Goal: Ask a question: Seek information or help from site administrators or community

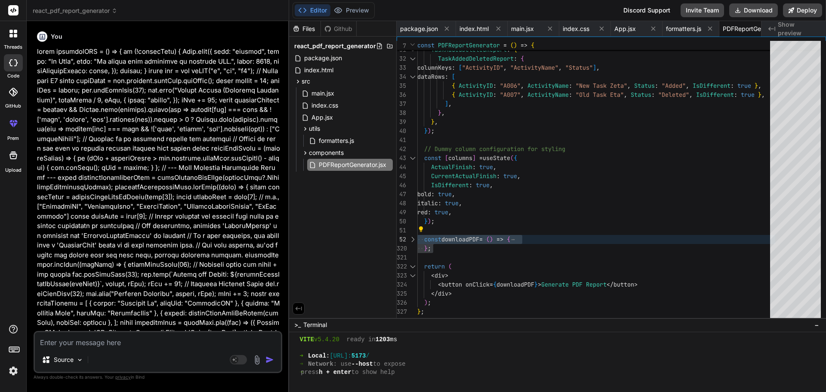
scroll to position [3059, 0]
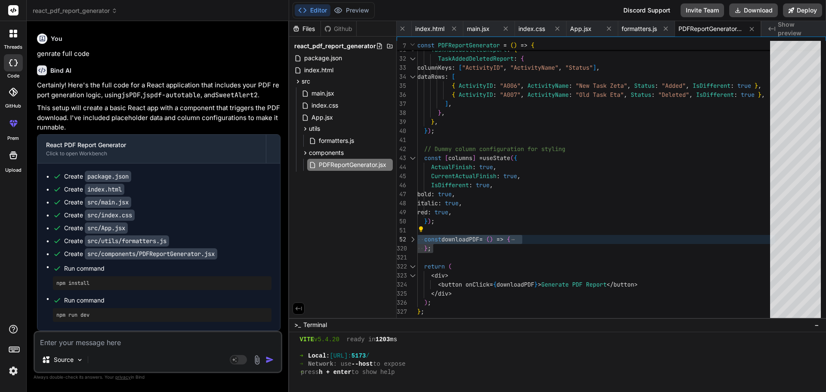
type textarea "const downloadPDF = () => { if (!reportData) { [DOMAIN_NAME]({ icon: "warning",…"
type textarea "x"
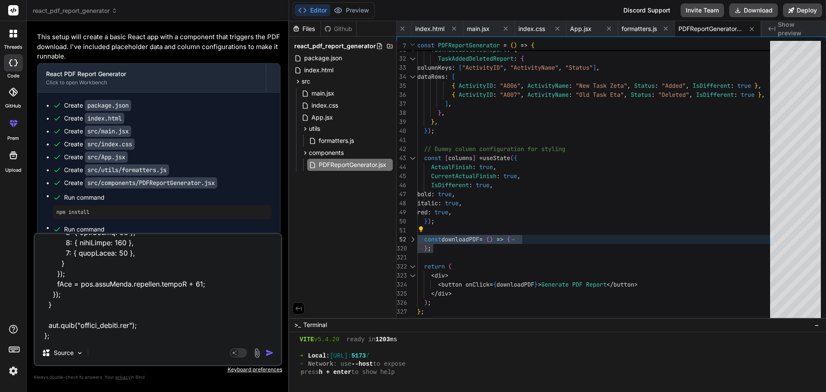
type textarea "const downloadPDF = () => { if (!reportData) { [DOMAIN_NAME]({ icon: "warning",…"
type textarea "x"
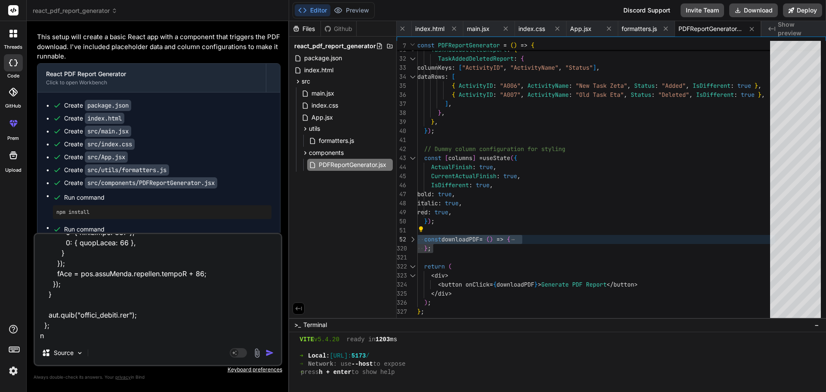
type textarea "const downloadPDF = () => { if (!reportData) { [DOMAIN_NAME]({ icon: "warning",…"
type textarea "x"
type textarea "const downloadPDF = () => { if (!reportData) { [DOMAIN_NAME]({ icon: "warning",…"
type textarea "x"
type textarea "const downloadPDF = () => { if (!reportData) { [DOMAIN_NAME]({ icon: "warning",…"
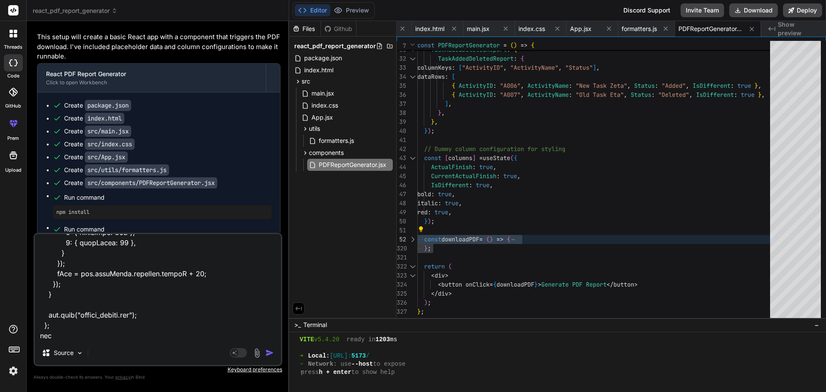
type textarea "x"
type textarea "const downloadPDF = () => { if (!reportData) { [DOMAIN_NAME]({ icon: "warning",…"
type textarea "x"
type textarea "const downloadPDF = () => { if (!reportData) { [DOMAIN_NAME]({ icon: "warning",…"
type textarea "x"
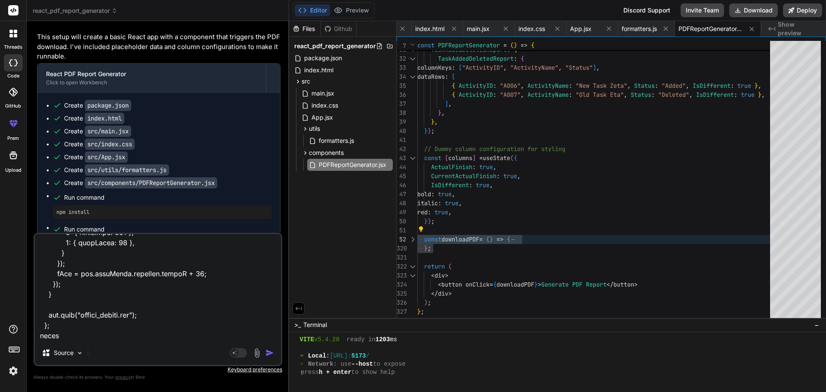
click at [98, 335] on textarea at bounding box center [158, 287] width 246 height 107
type textarea "const downloadPDF = () => { if (!reportData) { [DOMAIN_NAME]({ icon: "warning",…"
type textarea "x"
paste textarea "adPDF (Samplereport.jsx:427:38)"
type textarea "const downloadPDF = () => { if (!reportData) { [DOMAIN_NAME]({ icon: "warning",…"
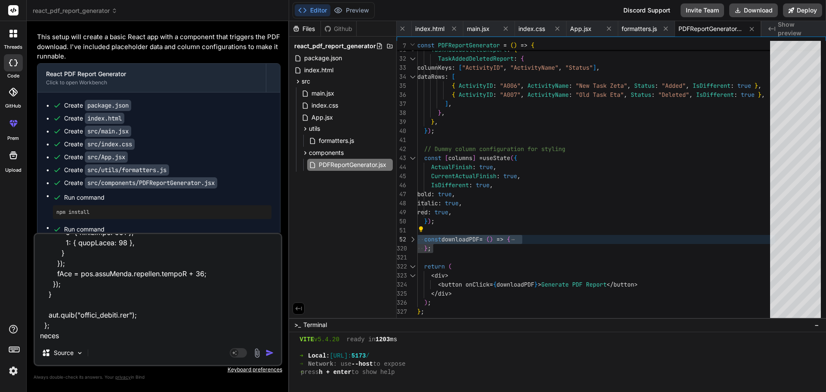
type textarea "x"
drag, startPoint x: 171, startPoint y: 327, endPoint x: 62, endPoint y: 328, distance: 109.3
click at [62, 328] on textarea at bounding box center [158, 287] width 246 height 107
type textarea "const downloadPDF = () => { if (!reportData) { [DOMAIN_NAME]({ icon: "warning",…"
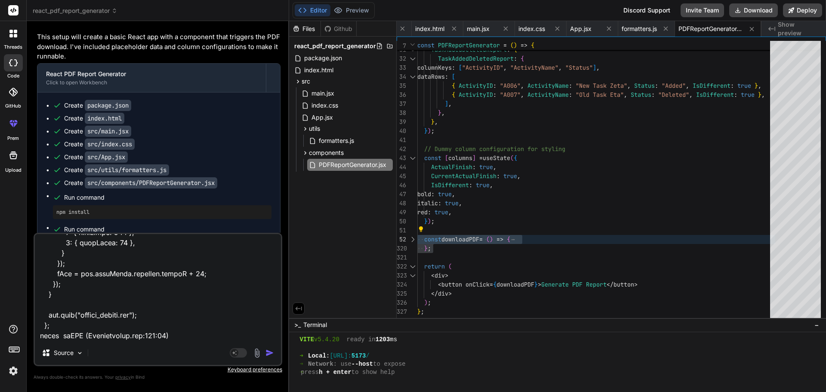
type textarea "x"
type textarea "const downloadPDF = () => { if (!reportData) { [DOMAIN_NAME]({ icon: "warning",…"
type textarea "x"
paste textarea "Uncaught TypeError: doc.autoTable is not a function"
type textarea "const downloadPDF = () => { if (!reportData) { [DOMAIN_NAME]({ icon: "warning",…"
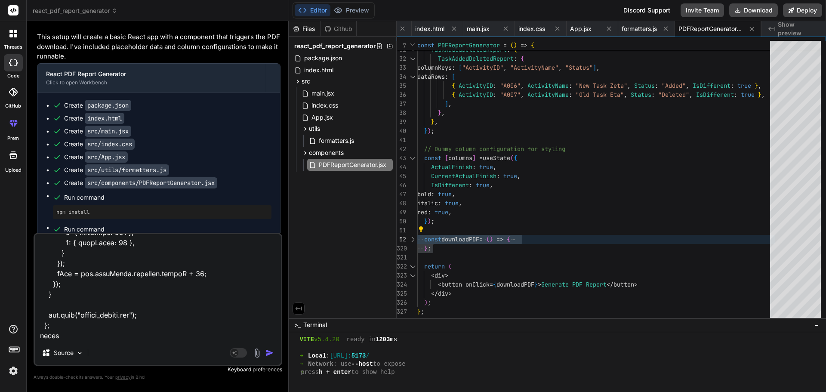
type textarea "x"
type textarea "const downloadPDF = () => { if (!reportData) { [DOMAIN_NAME]({ icon: "warning",…"
type textarea "x"
type textarea "const downloadPDF = () => { if (!reportData) { [DOMAIN_NAME]({ icon: "warning",…"
type textarea "x"
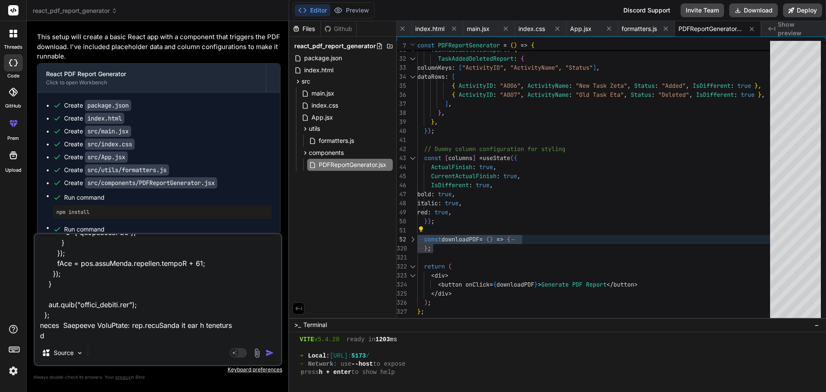
type textarea "const downloadPDF = () => { if (!reportData) { [DOMAIN_NAME]({ icon: "warning",…"
type textarea "x"
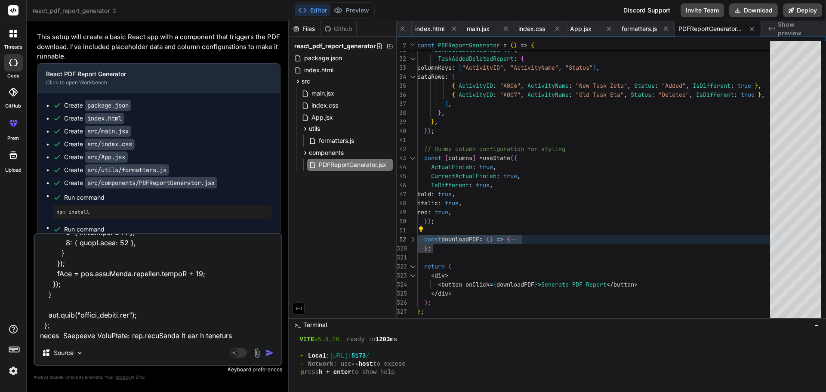
paste textarea "at [GEOGRAPHIC_DATA]forEach (<anonymous>)"
type textarea "const downloadPDF = () => { if (!reportData) { [DOMAIN_NAME]({ icon: "warning",…"
type textarea "x"
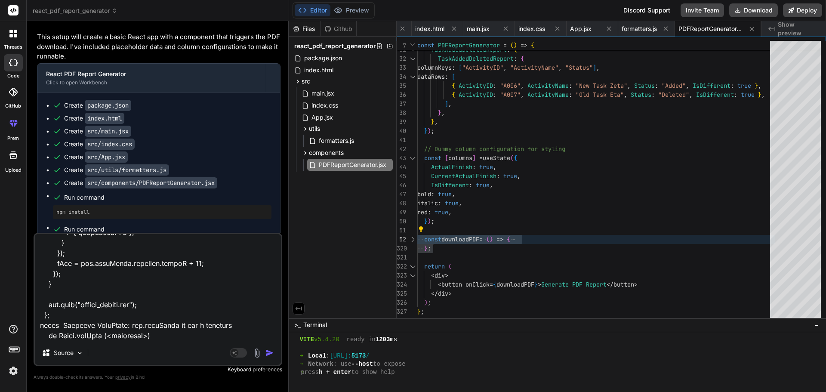
type textarea "const downloadPDF = () => { if (!reportData) { [DOMAIN_NAME]({ icon: "warning",…"
type textarea "x"
type textarea "const downloadPDF = () => { if (!reportData) { [DOMAIN_NAME]({ icon: "warning",…"
type textarea "x"
type textarea "const downloadPDF = () => { if (!reportData) { [DOMAIN_NAME]({ icon: "warning",…"
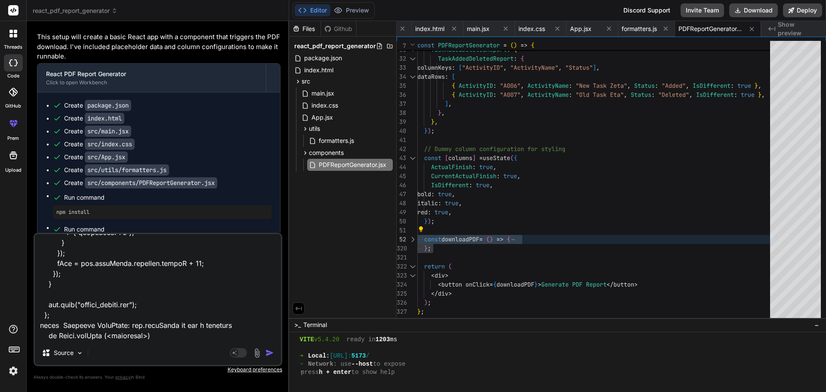
click at [195, 337] on textarea at bounding box center [158, 287] width 246 height 107
type textarea "x"
type textarea "const downloadPDF = () => { if (!reportData) { [DOMAIN_NAME]({ icon: "warning",…"
type textarea "x"
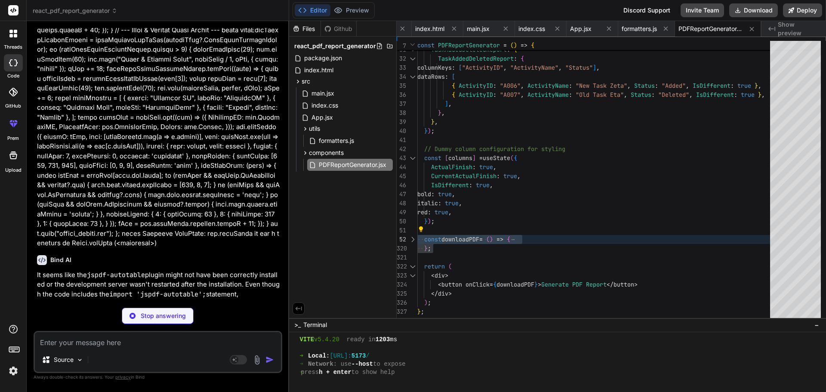
scroll to position [2958, 0]
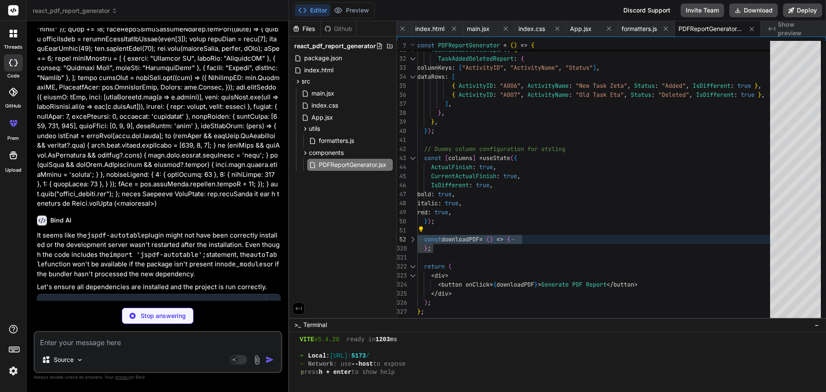
type textarea "x"
type textarea ""@vitejs/plugin-react": "^4.2.1", "eslint": "^8.57.0", "eslint-plugin-react": "…"
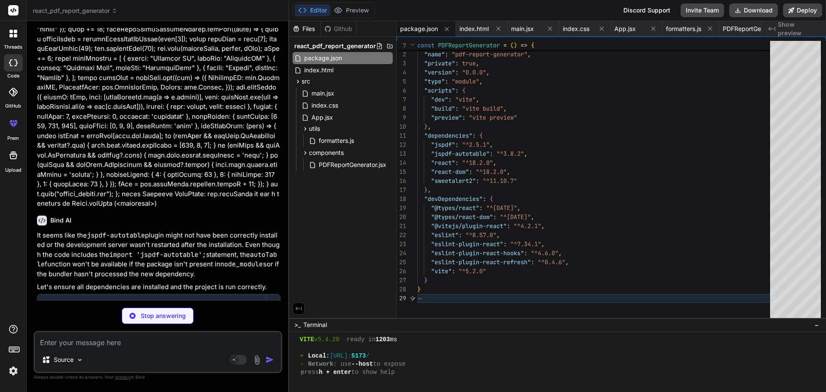
type textarea "x"
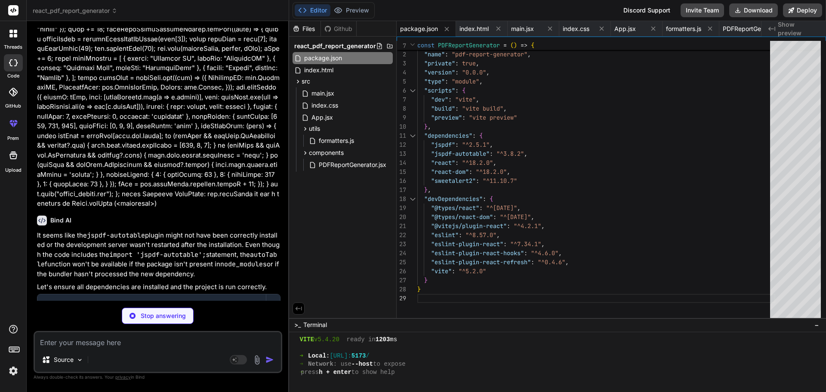
type textarea "<script type="module" src="/src/main.jsx"></script> </body> </html>"
type textarea "x"
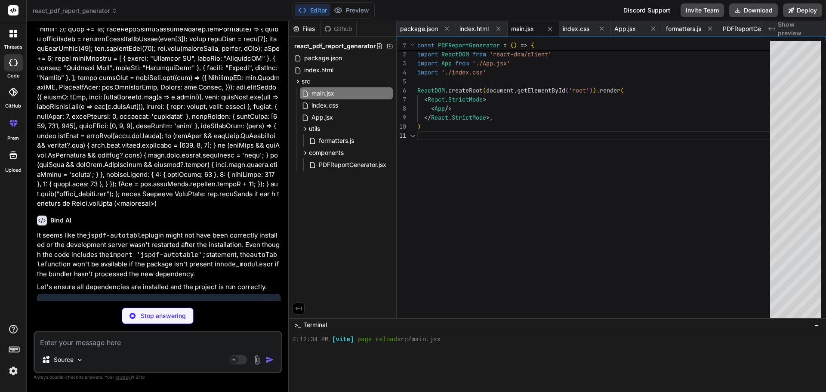
scroll to position [3108, 0]
type textarea "x"
type textarea "background-color: #0056b3; }"
type textarea "x"
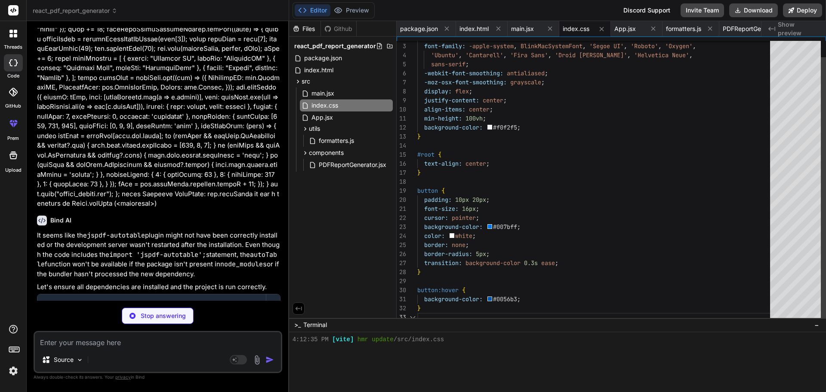
type textarea "} export default App;"
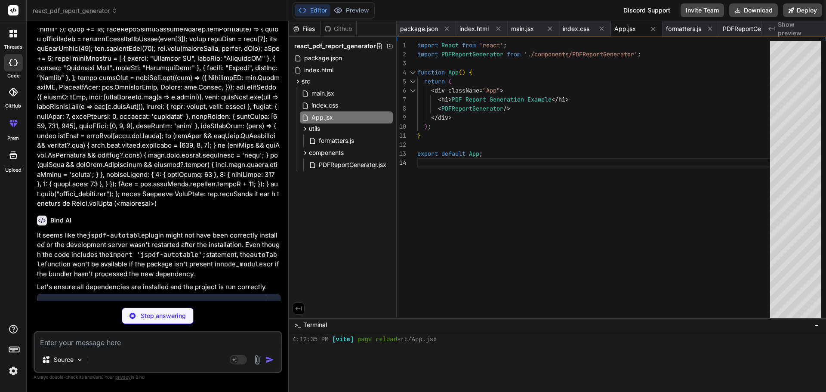
type textarea "x"
type textarea "if (value === null || value === undefined) { return 'N/A'; } return String(valu…"
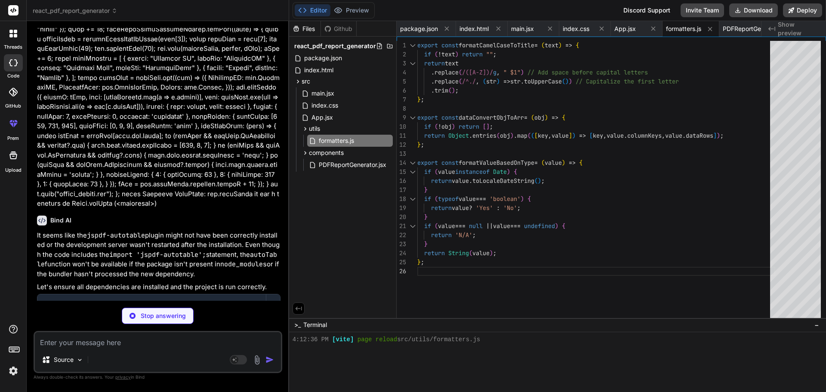
type textarea "x"
type textarea "return ( <div> <button onClick={downloadPDF}>Generate PDF Report</button> </div…"
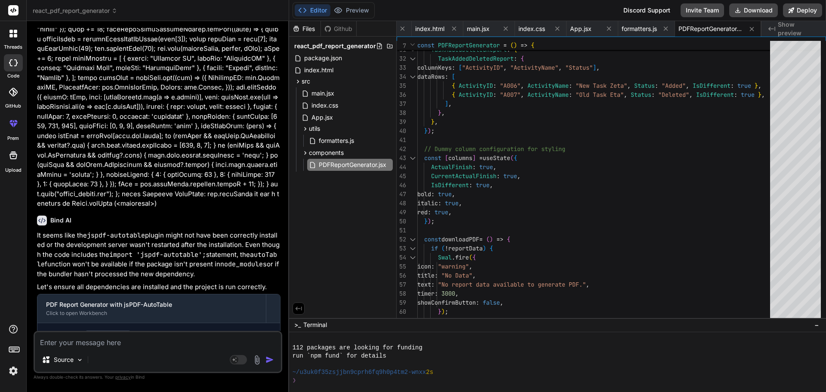
scroll to position [3206, 0]
type textarea "x"
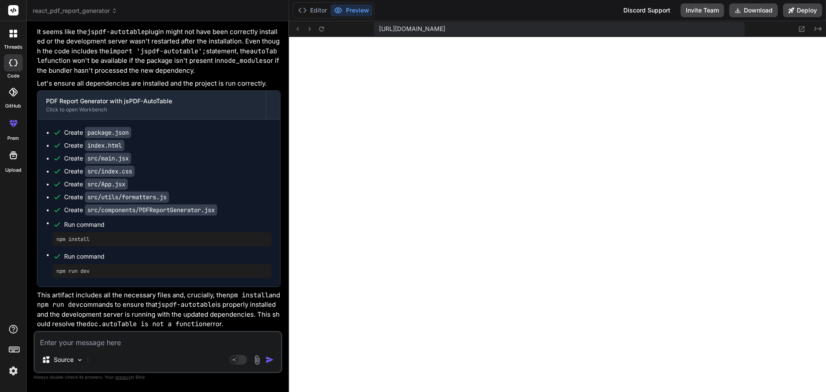
scroll to position [3223, 0]
click at [123, 347] on textarea at bounding box center [158, 339] width 246 height 15
click at [315, 10] on button "Editor" at bounding box center [313, 10] width 36 height 12
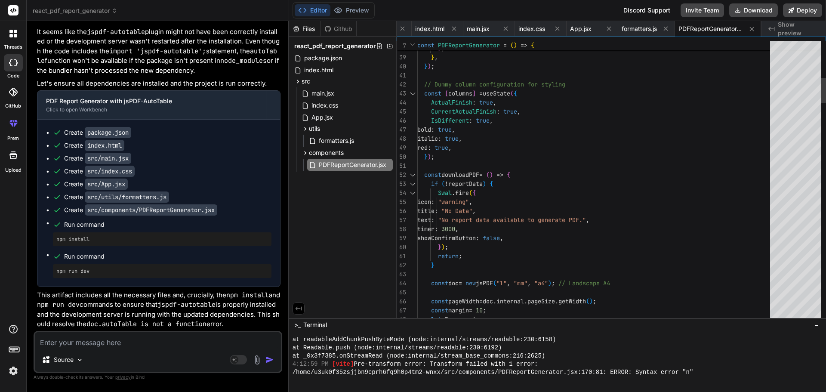
click at [414, 173] on div at bounding box center [412, 174] width 11 height 9
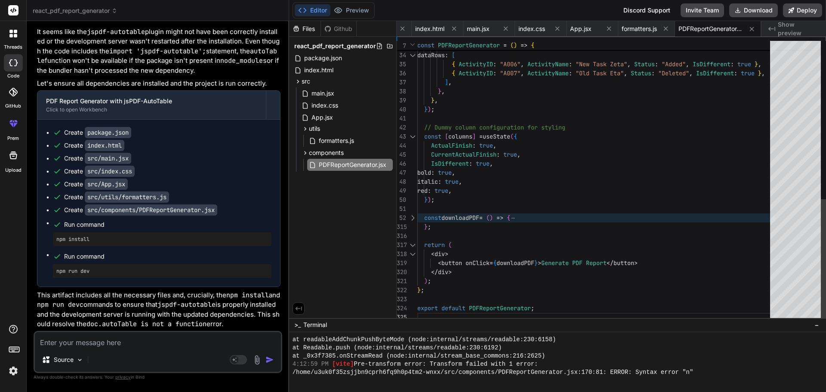
scroll to position [0, 0]
type textarea "const [columns] = useState({ ActualFinish: true, CurrentActualFinish: true, IsD…"
drag, startPoint x: 442, startPoint y: 233, endPoint x: 412, endPoint y: 215, distance: 34.9
click at [418, 215] on div "TaskAddedDeletedReport : { columnKeys : [ "ActivityID" , "ActivityName" , "Stat…" at bounding box center [597, 1] width 358 height 642
click at [162, 341] on textarea at bounding box center [158, 339] width 246 height 15
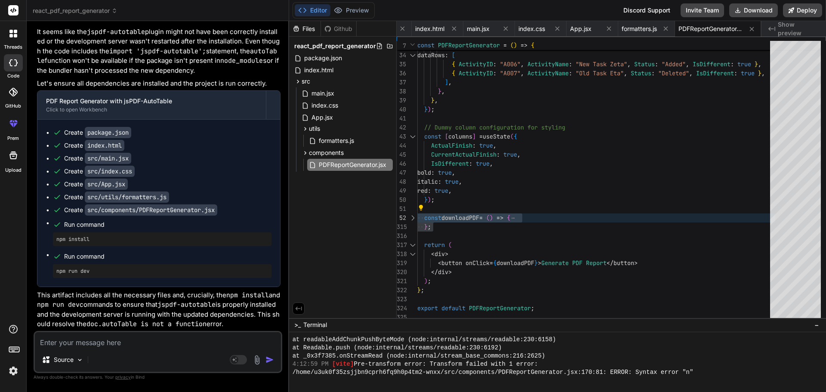
type textarea "u"
type textarea "x"
type textarea "us"
type textarea "x"
type textarea "use"
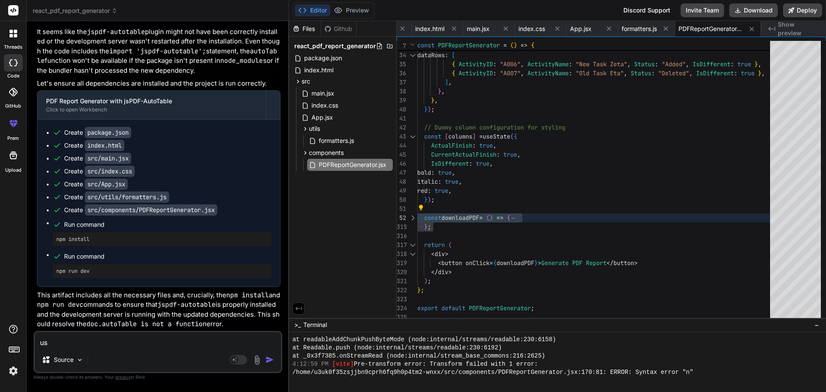
type textarea "x"
type textarea "use"
type textarea "x"
paste textarea "import jsPDF from "jspdf"; import autoTable from "jspdf-autotable";"
type textarea "use import jsPDF from "jspdf"; import autoTable from "jspdf-autotable";"
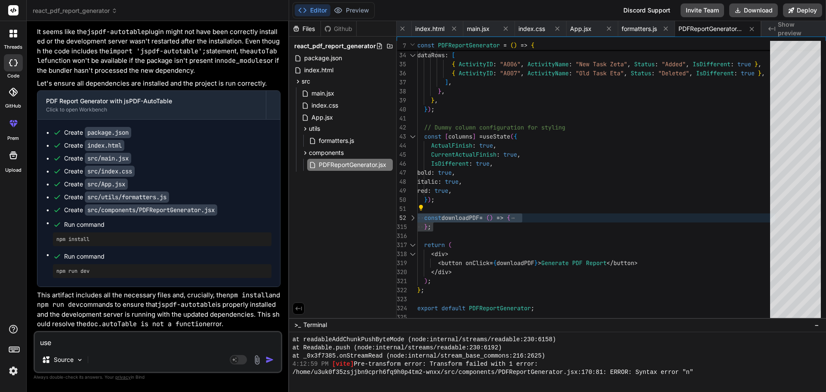
type textarea "x"
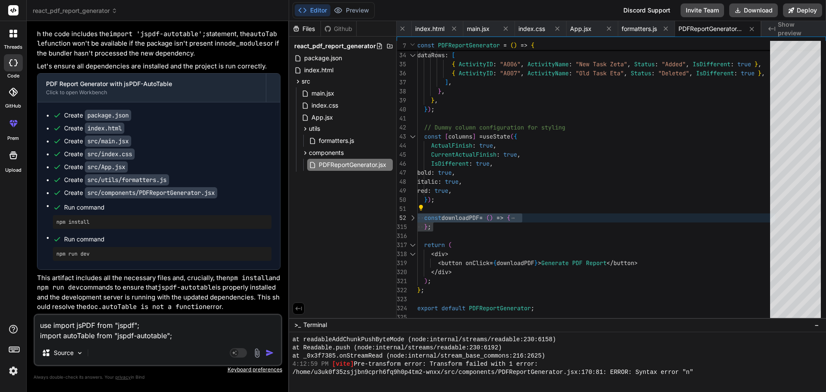
type textarea "use import jsPDF from "jspdf"; import autoTable from "jspdf-autotable";"
type textarea "x"
type textarea "use import jsPDF from "jspdf"; import autoTable from "jspdf-autotable"; a"
type textarea "x"
type textarea "use import jsPDF from "jspdf"; import autoTable from "jspdf-autotable"; an"
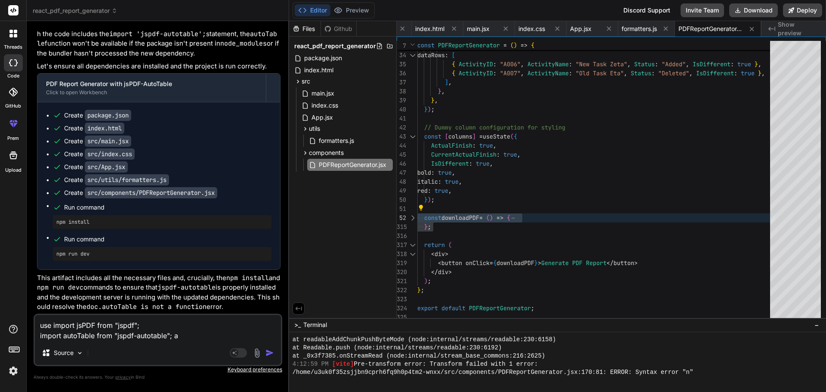
type textarea "x"
type textarea "use import jsPDF from "jspdf"; import autoTable from "jspdf-autotable"; and"
type textarea "x"
type textarea "use import jsPDF from "jspdf"; import autoTable from "jspdf-autotable"; and"
type textarea "x"
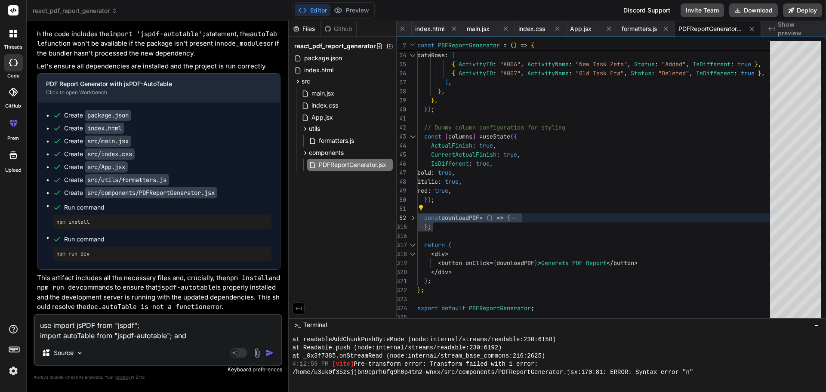
type textarea "use import jsPDF from "jspdf"; import autoTable from "jspdf-autotable"; and f"
type textarea "x"
type textarea "use import jsPDF from "jspdf"; import autoTable from "jspdf-autotable"; and fi"
type textarea "x"
type textarea "use import jsPDF from "jspdf"; import autoTable from "jspdf-autotable"; and fix"
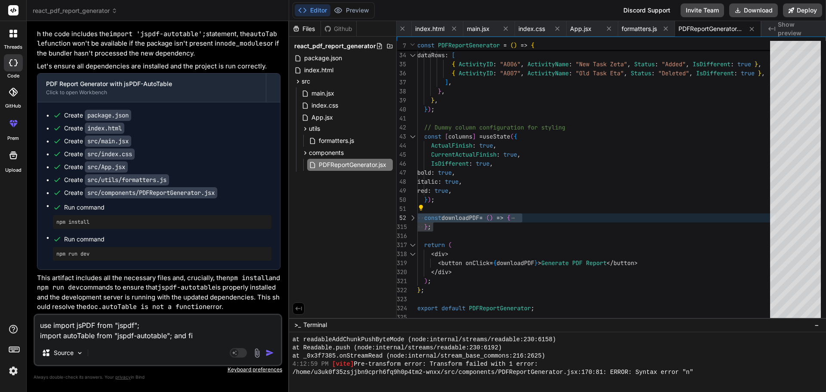
type textarea "x"
type textarea "use import jsPDF from "jspdf"; import autoTable from "jspdf-autotable"; and fixe"
type textarea "x"
type textarea "use import jsPDF from "jspdf"; import autoTable from "jspdf-autotable"; and fix…"
type textarea "x"
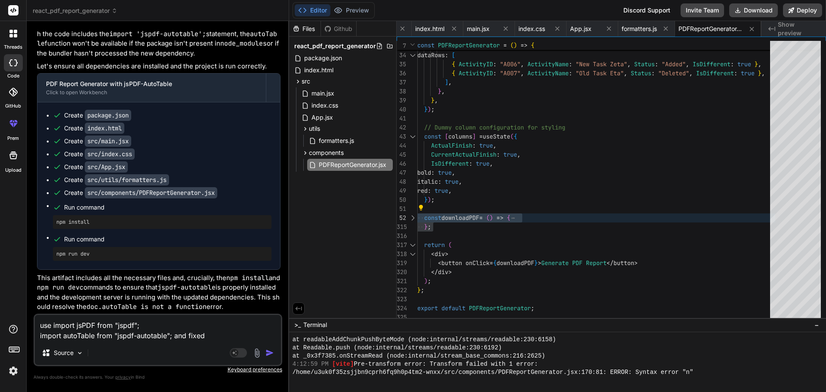
type textarea "use import jsPDF from "jspdf"; import autoTable from "jspdf-autotable"; and fix…"
type textarea "x"
type textarea "use import jsPDF from "jspdf"; import autoTable from "jspdf-autotable"; and fix…"
type textarea "x"
type textarea "use import jsPDF from "jspdf"; import autoTable from "jspdf-autotable"; and fix…"
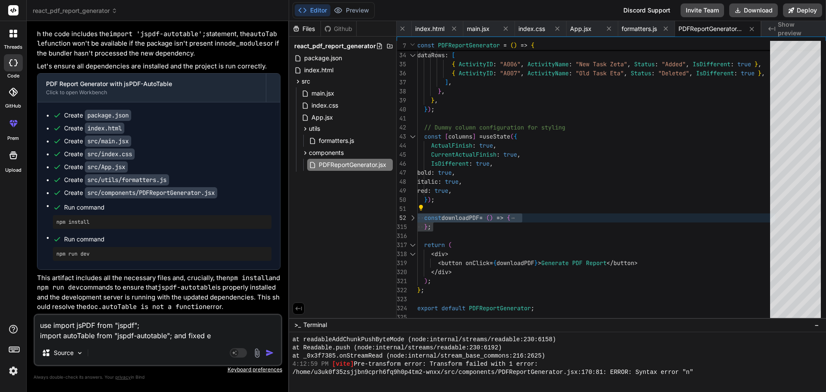
type textarea "x"
type textarea "use import jsPDF from "jspdf"; import autoTable from "jspdf-autotable"; and fix…"
type textarea "x"
type textarea "use import jsPDF from "jspdf"; import autoTable from "jspdf-autotable"; and fix…"
type textarea "x"
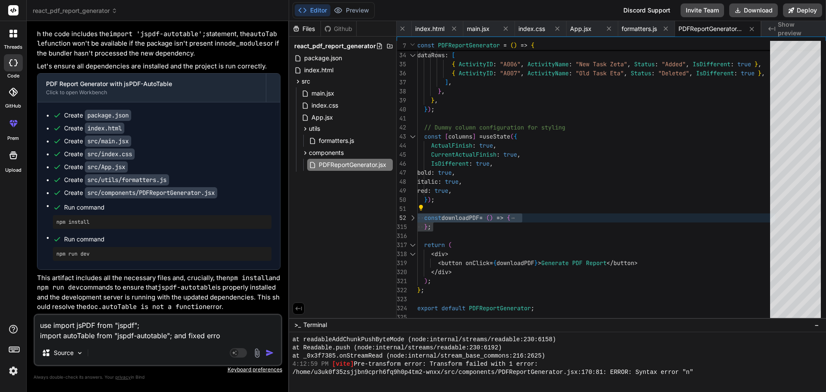
type textarea "use import jsPDF from "jspdf"; import autoTable from "jspdf-autotable"; and fix…"
type textarea "x"
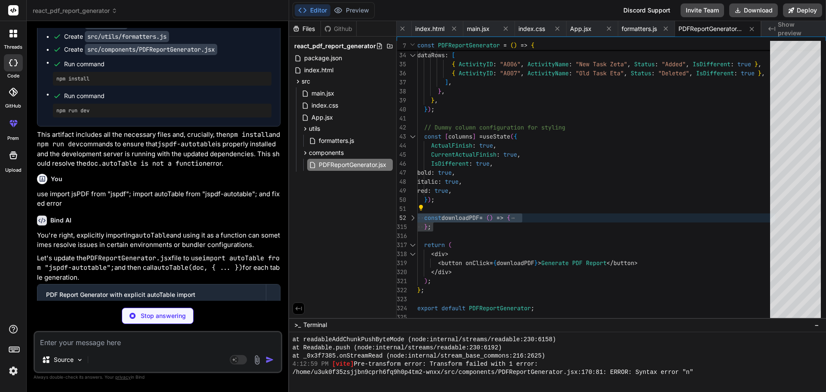
scroll to position [3423, 0]
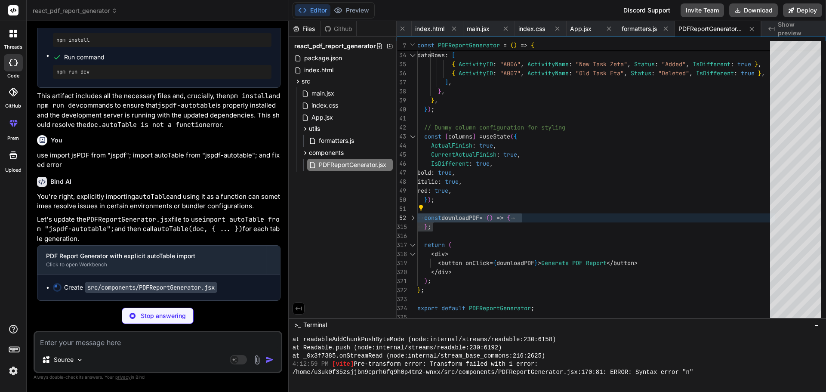
type textarea "x"
type textarea "</div> ); }; export default PDFReportGenerator;"
type textarea "x"
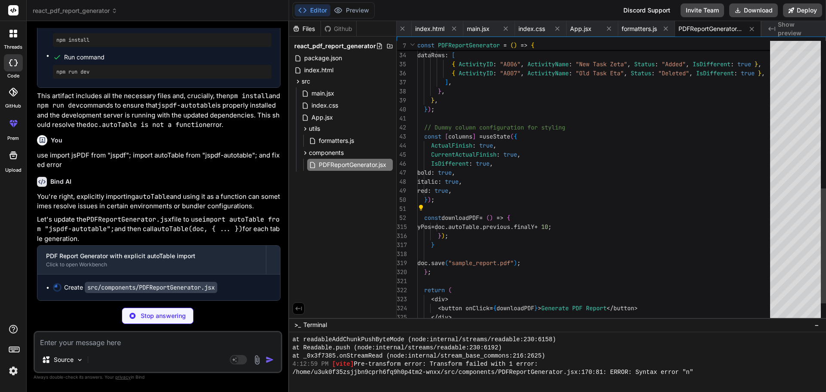
type textarea "export default PDFReportGenerator;"
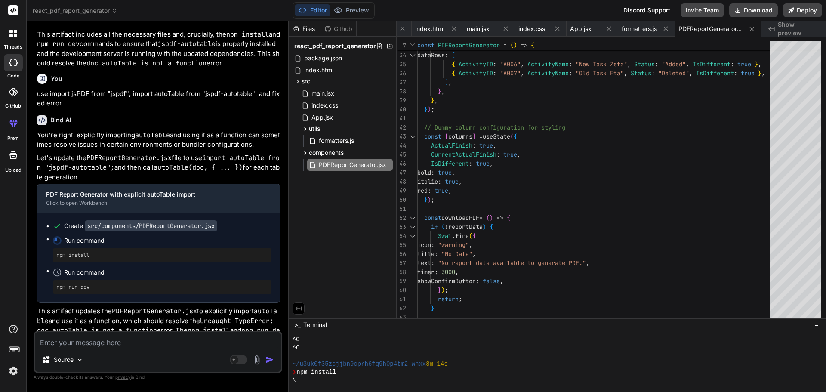
scroll to position [3680, 0]
type textarea "x"
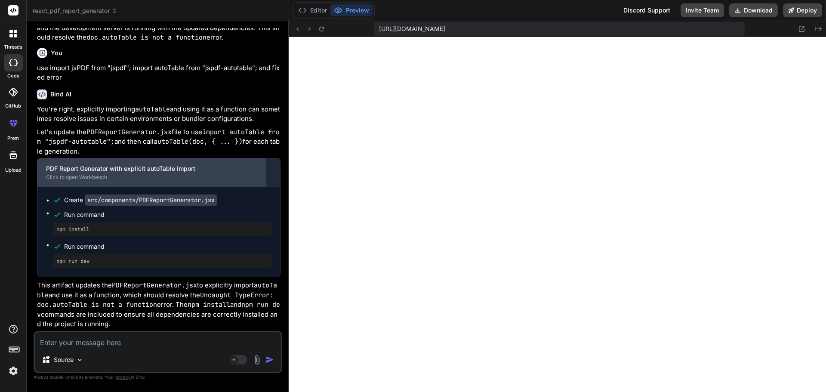
scroll to position [3510, 0]
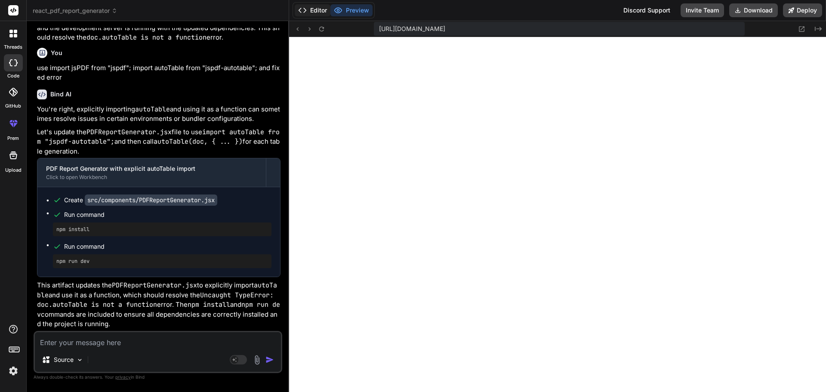
click at [328, 13] on button "Editor" at bounding box center [313, 10] width 36 height 12
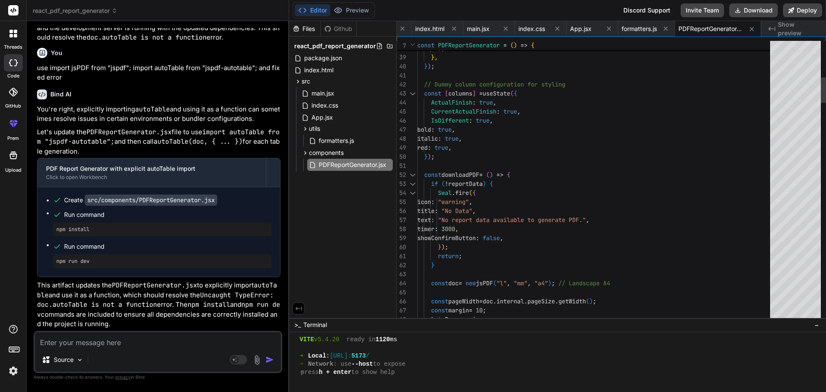
click at [410, 177] on div at bounding box center [412, 174] width 11 height 9
type textarea "}; export default PDFReportGenerator;"
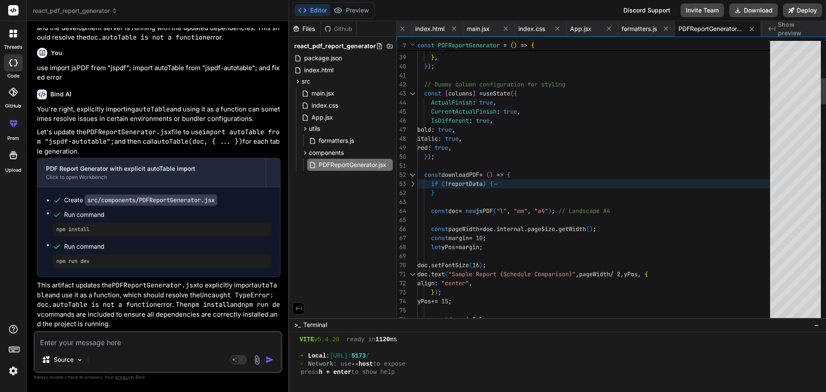
click at [416, 174] on div at bounding box center [412, 174] width 11 height 9
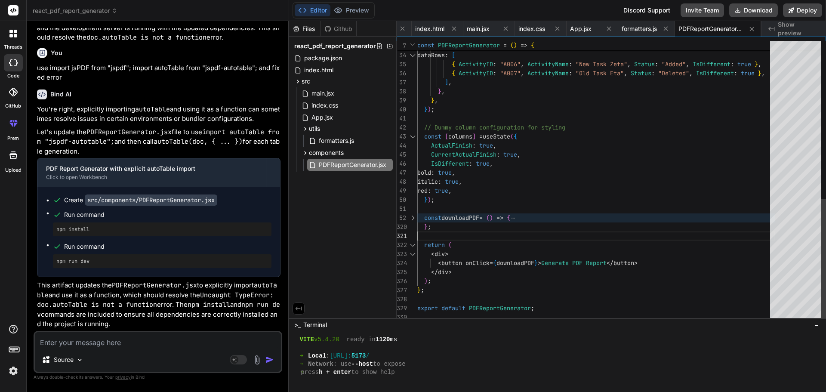
scroll to position [0, 0]
type textarea "const [columns] = useState({ ActualFinish: true, CurrentActualFinish: true, IsD…"
drag, startPoint x: 438, startPoint y: 233, endPoint x: 416, endPoint y: 214, distance: 29.0
click at [418, 214] on div "TaskAddedDeletedReport : { columnKeys : [ "ActivityID" , "ActivityName" , "Stat…" at bounding box center [597, 1] width 358 height 642
click at [123, 335] on textarea at bounding box center [158, 339] width 246 height 15
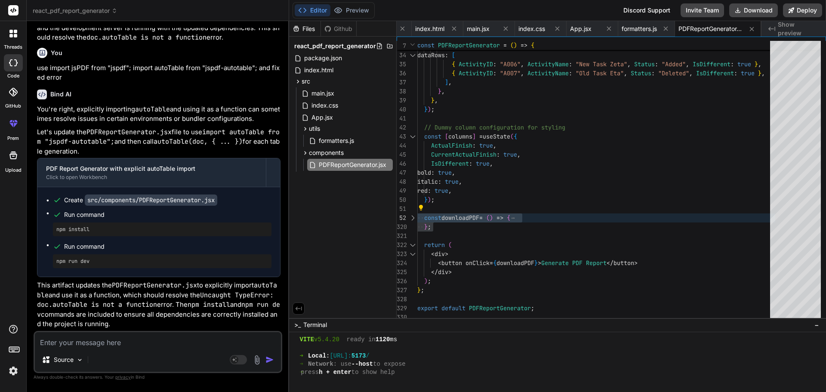
type textarea "f"
type textarea "x"
type textarea "fi"
type textarea "x"
type textarea "fix"
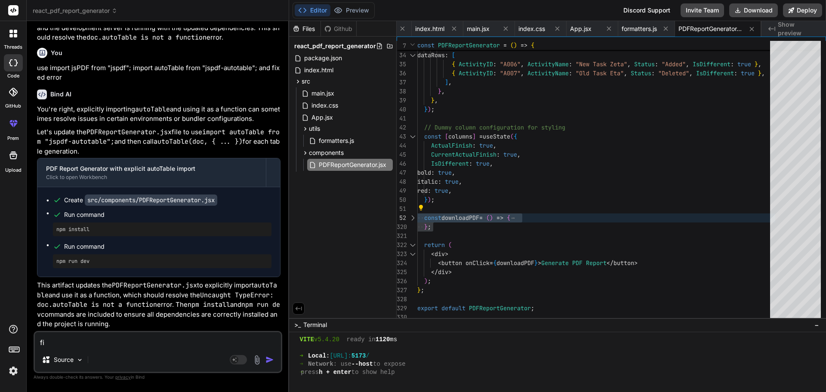
type textarea "x"
type textarea "fixe"
type textarea "x"
type textarea "fixed"
type textarea "x"
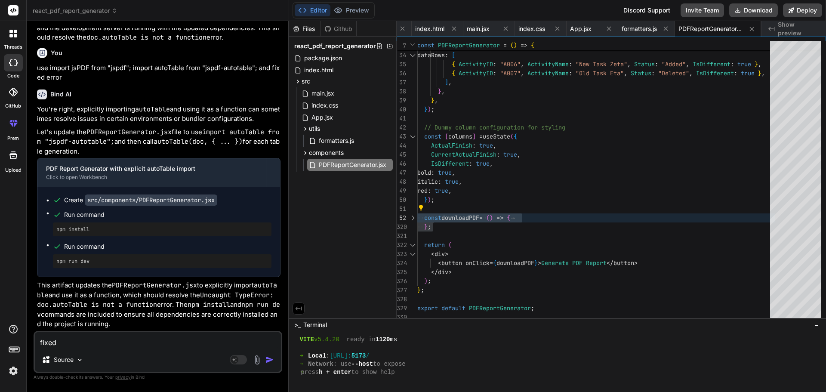
type textarea "fixed"
type textarea "x"
paste textarea "yPos = autoTable.previous.finalY + 10; // Add more space after each pair of tab…"
type textarea "fixed yPos = autoTable.previous.finalY + 10; // Add more space after each pair …"
type textarea "x"
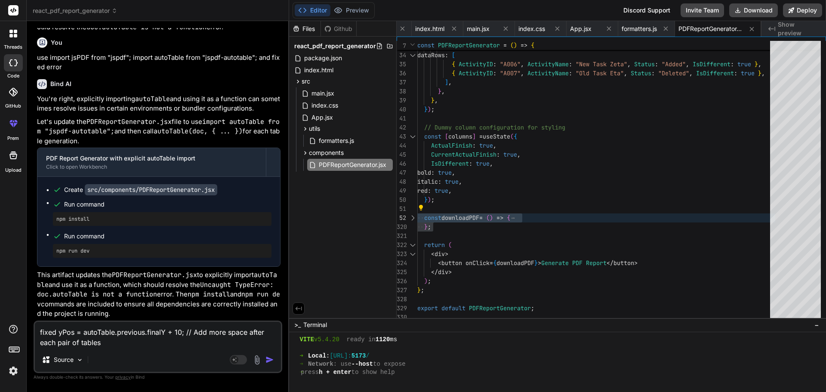
click at [151, 345] on textarea "fixed yPos = autoTable.previous.finalY + 10; // Add more space after each pair …" at bounding box center [158, 335] width 246 height 26
type textarea "fixed yPos = autoTable.previous.finalY + 10; // Add more space after each pair …"
type textarea "x"
type textarea "fixed yPos = autoTable.previous.finalY + 10; // Add more space after each pair …"
type textarea "x"
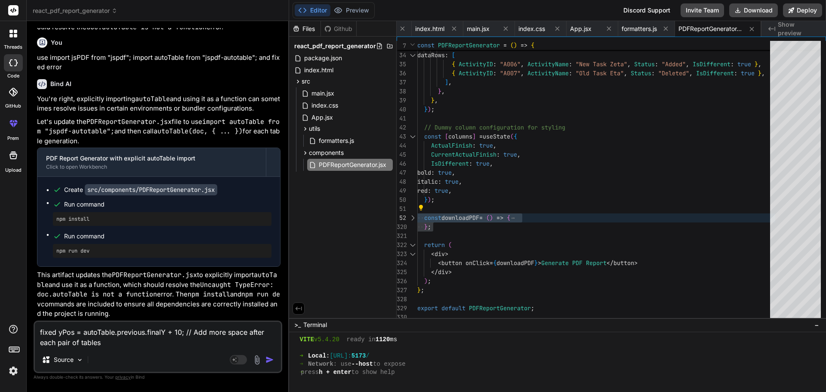
paste textarea "Uncaught TypeError: Cannot read properties of undefined (reading 'previous')"
type textarea "fixed yPos = autoTable.previous.finalY + 10; // Add more space after each pair …"
type textarea "x"
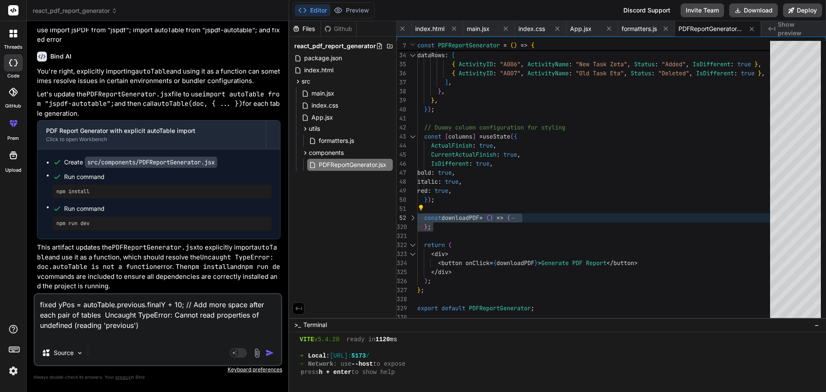
click at [105, 313] on textarea "fixed yPos = autoTable.previous.finalY + 10; // Add more space after each pair …" at bounding box center [158, 317] width 246 height 46
type textarea "fixed yPos = autoTable.previous.finalY + 10; // Add more space after each pair …"
type textarea "x"
type textarea "fixed yPos = autoTable.previous.finalY + 10; // Add more space after each pair …"
type textarea "x"
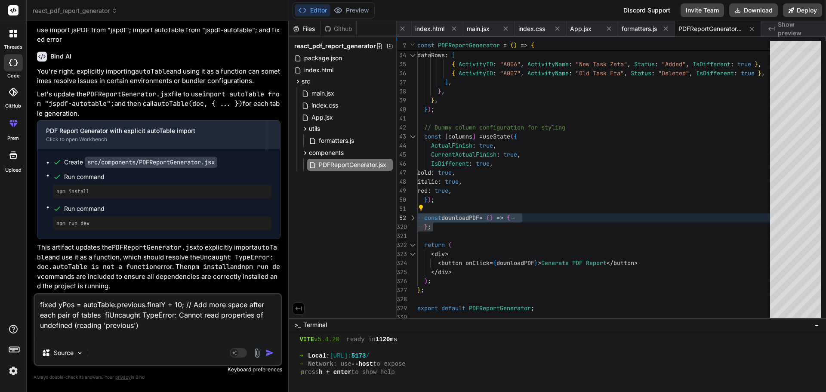
type textarea "fixed yPos = autoTable.previous.finalY + 10; // Add more space after each pair …"
type textarea "x"
type textarea "fixed yPos = autoTable.previous.finalY + 10; // Add more space after each pair …"
type textarea "x"
type textarea "fixed yPos = autoTable.previous.finalY + 10; // Add more space after each pair …"
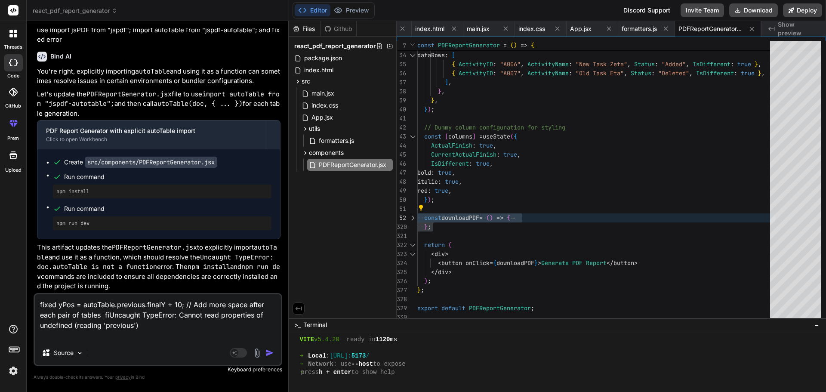
type textarea "x"
type textarea "fixed yPos = autoTable.previous.finalY + 10; // Add more space after each pair …"
type textarea "x"
type textarea "fixed yPos = autoTable.previous.finalY + 10; // Add more space after each pair …"
type textarea "x"
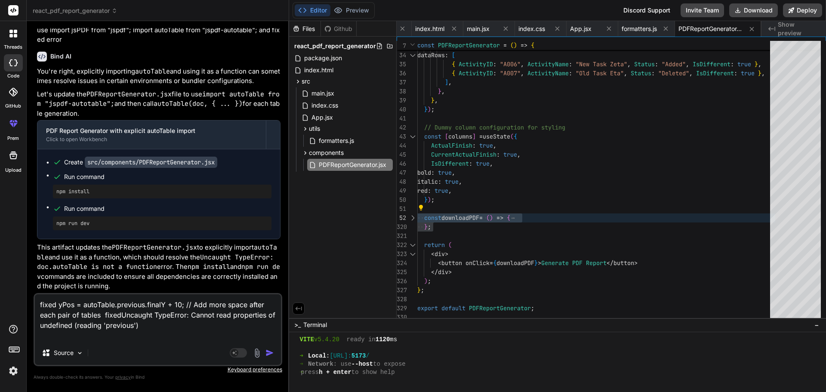
type textarea "fixed yPos = autoTable.previous.finalY + 10; // Add more space after each pair …"
type textarea "x"
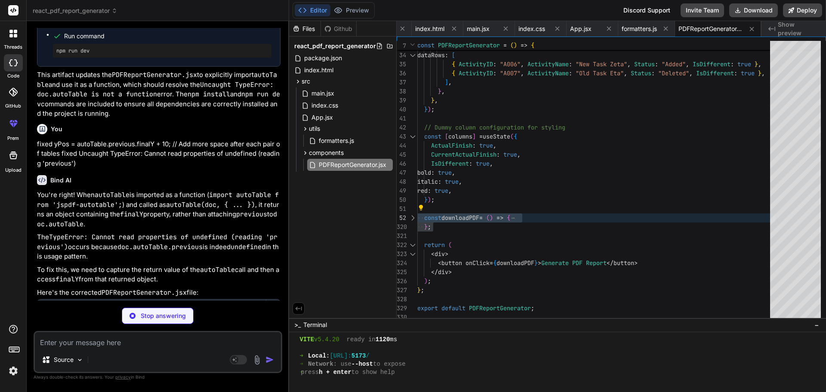
scroll to position [3774, 0]
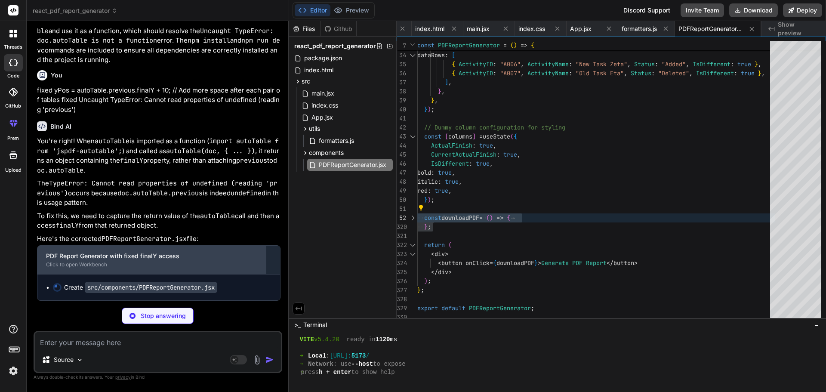
type textarea "x"
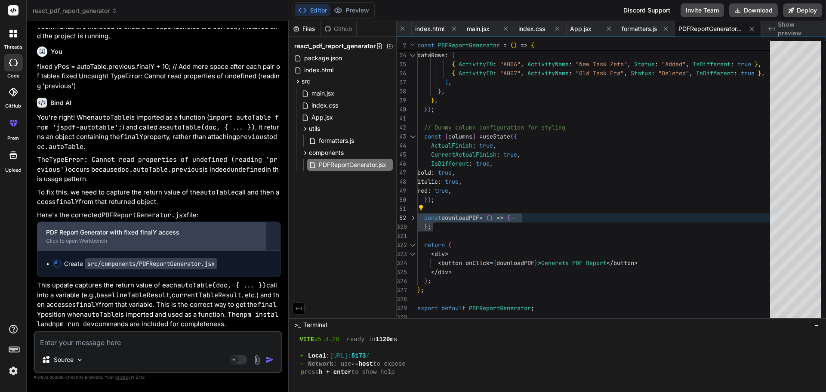
type textarea "export default PDFReportGenerator;"
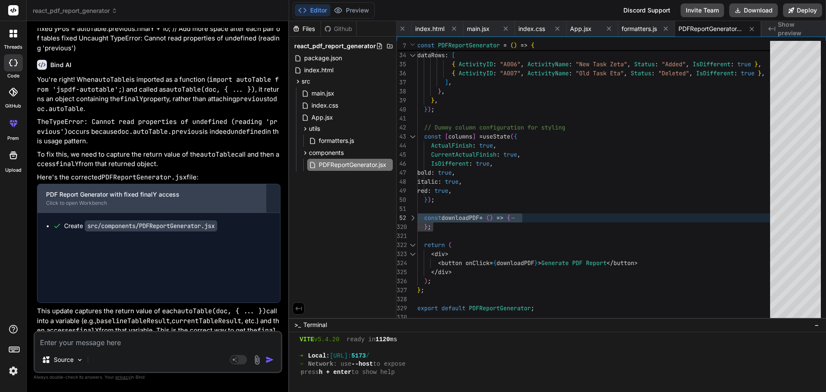
type textarea "x"
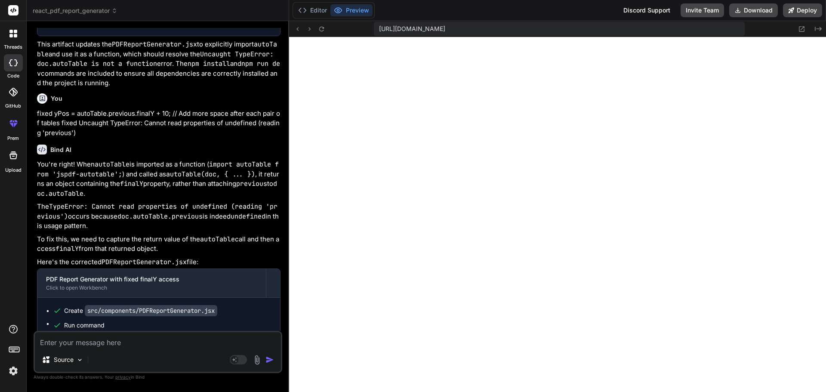
scroll to position [3862, 0]
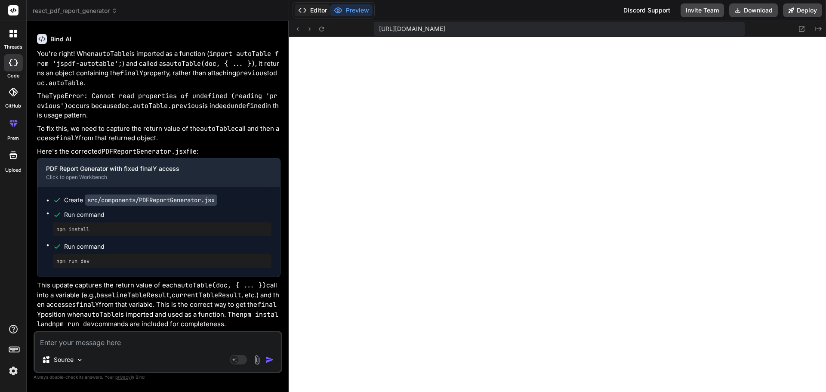
click at [322, 12] on button "Editor" at bounding box center [313, 10] width 36 height 12
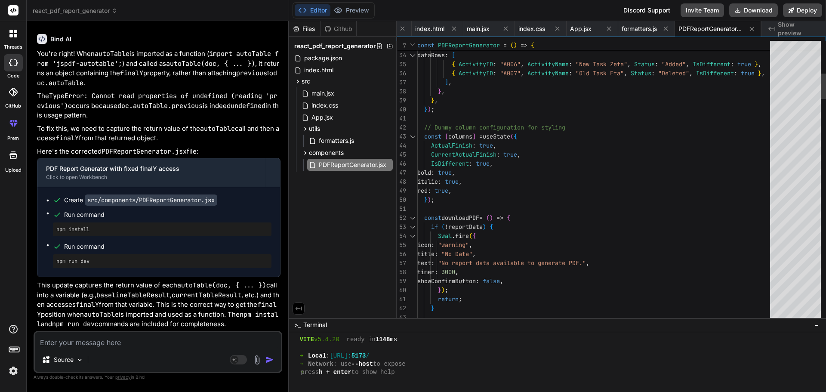
click at [412, 216] on div at bounding box center [412, 217] width 11 height 9
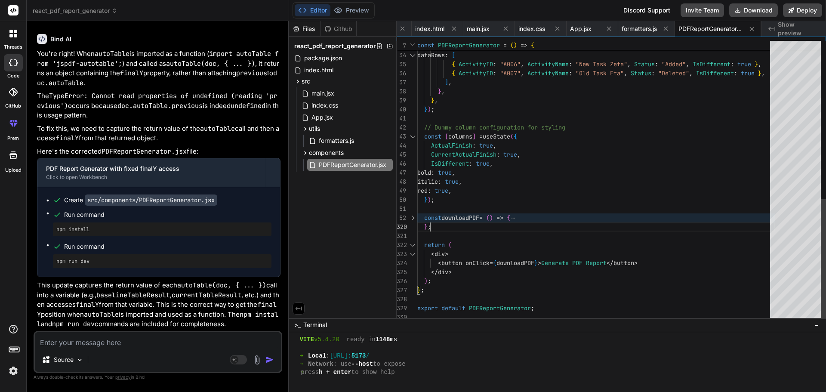
scroll to position [0, 0]
drag, startPoint x: 440, startPoint y: 226, endPoint x: 420, endPoint y: 220, distance: 20.8
click at [420, 220] on div "TaskAddedDeletedReport : { columnKeys : [ "ActivityID" , "ActivityName" , "Stat…" at bounding box center [597, 1] width 358 height 642
click at [413, 215] on div at bounding box center [412, 217] width 11 height 9
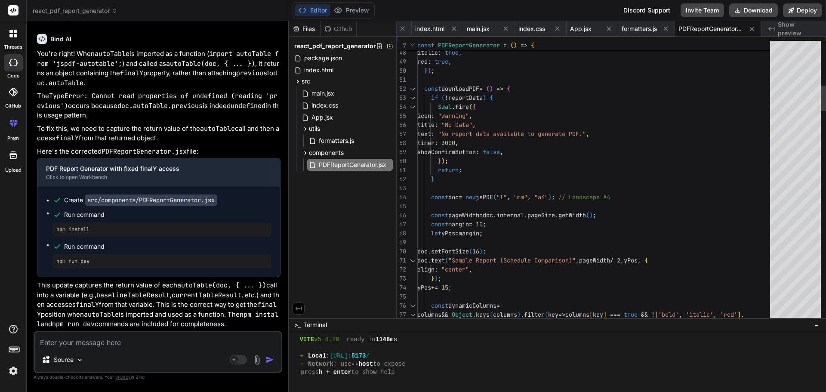
click at [414, 87] on div at bounding box center [412, 88] width 11 height 9
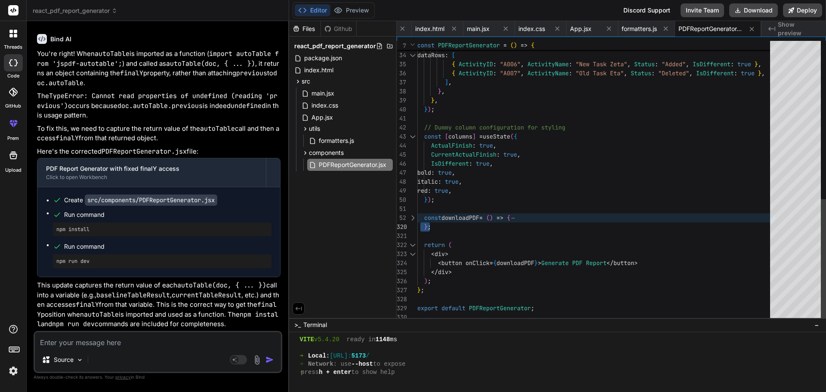
click at [455, 227] on div "TaskAddedDeletedReport : { columnKeys : [ "ActivityID" , "ActivityName" , "Stat…" at bounding box center [597, 1] width 358 height 642
type textarea "const [columns] = useState({ ActualFinish: true, CurrentActualFinish: true, IsD…"
drag, startPoint x: 445, startPoint y: 228, endPoint x: 419, endPoint y: 215, distance: 29.1
click at [419, 215] on div "TaskAddedDeletedReport : { columnKeys : [ "ActivityID" , "ActivityName" , "Stat…" at bounding box center [597, 1] width 358 height 642
click at [121, 340] on textarea at bounding box center [158, 339] width 246 height 15
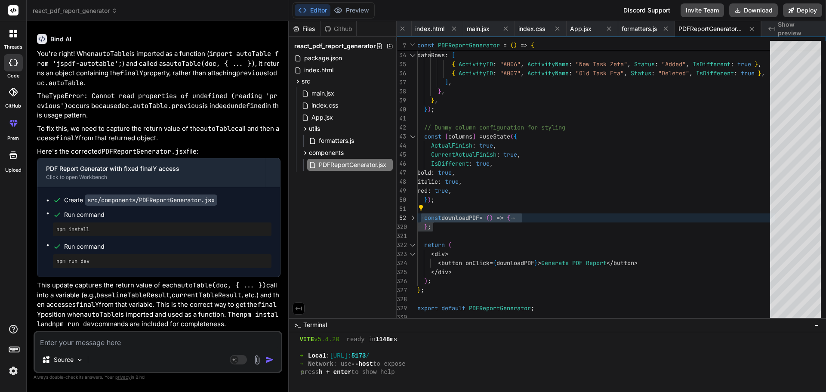
paste textarea "yPos = taskTableResult.finalY + 10; // Use the captured result doc.lastAutoTabl…"
type textarea "yPos = taskTableResult.finalY + 10; // Use the captured result doc.lastAutoTabl…"
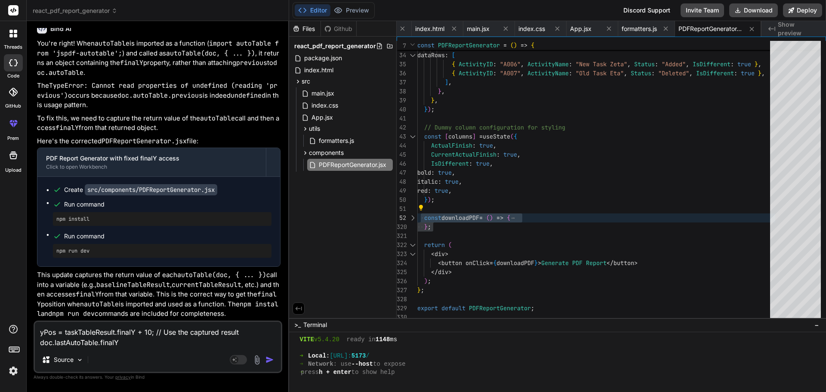
type textarea "x"
type textarea "yPos = taskTableResult.finalY + 10; // Use the captured result doc.lastAutoTabl…"
type textarea "x"
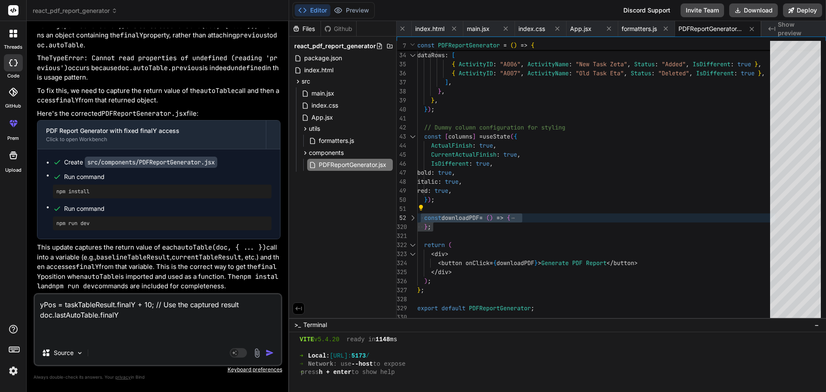
type textarea "yPos = taskTableResult.finalY + 10; // Use the captured result doc.lastAutoTabl…"
type textarea "x"
type textarea "yPos = taskTableResult.finalY + 10; // Use the captured result doc.lastAutoTabl…"
type textarea "x"
type textarea "yPos = taskTableResult.finalY + 10; // Use the captured result doc.lastAutoTabl…"
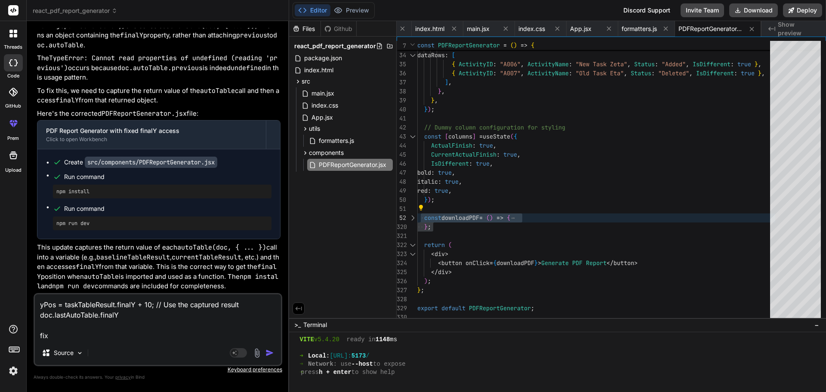
type textarea "x"
type textarea "yPos = taskTableResult.finalY + 10; // Use the captured result doc.lastAutoTabl…"
type textarea "x"
type textarea "yPos = taskTableResult.finalY + 10; // Use the captured result doc.lastAutoTabl…"
type textarea "x"
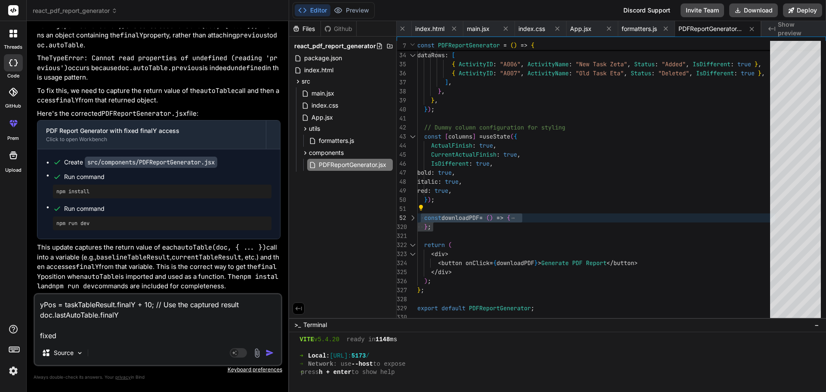
type textarea "yPos = taskTableResult.finalY + 10; // Use the captured result doc.lastAutoTabl…"
type textarea "x"
click at [107, 336] on textarea "yPos = taskTableResult.finalY + 10; // Use the captured result doc.lastAutoTabl…" at bounding box center [158, 317] width 246 height 46
paste textarea "Samplereport.jsx:480 Uncaught TypeError: Cannot read properties of undefined (r…"
type textarea "yPos = taskTableResult.finalY + 10; // Use the captured result doc.lastAutoTabl…"
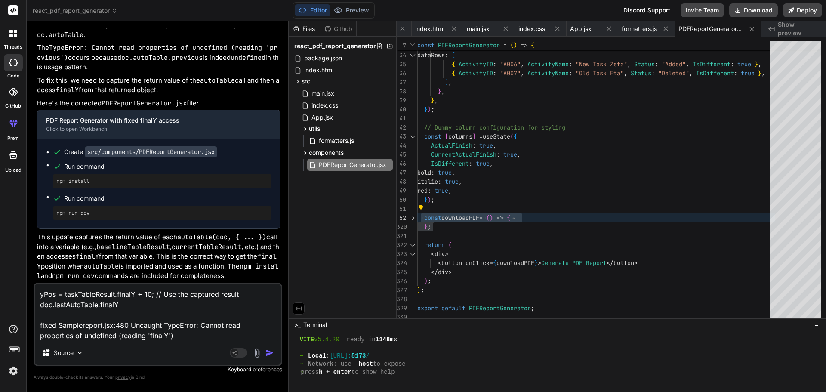
type textarea "x"
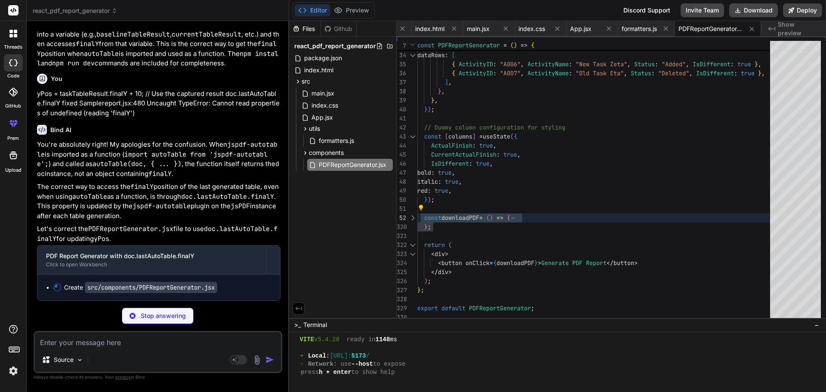
scroll to position [4123, 0]
type textarea "x"
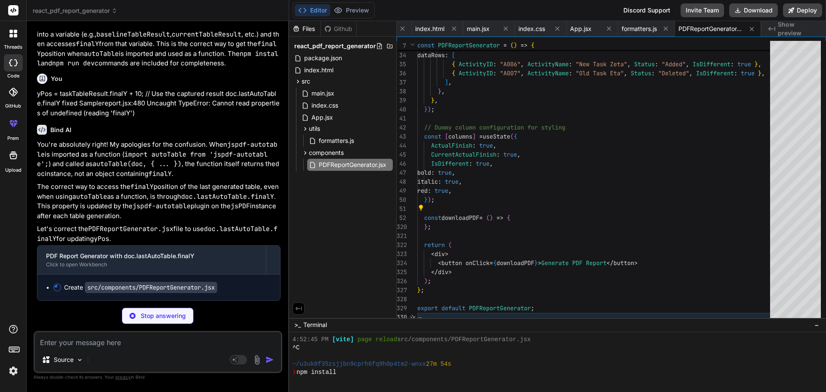
type textarea "x"
type textarea "export default PDFReportGenerator;"
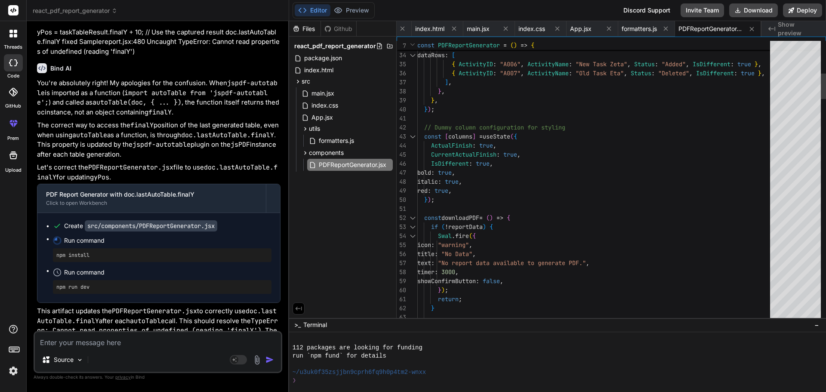
scroll to position [4236, 0]
type textarea "x"
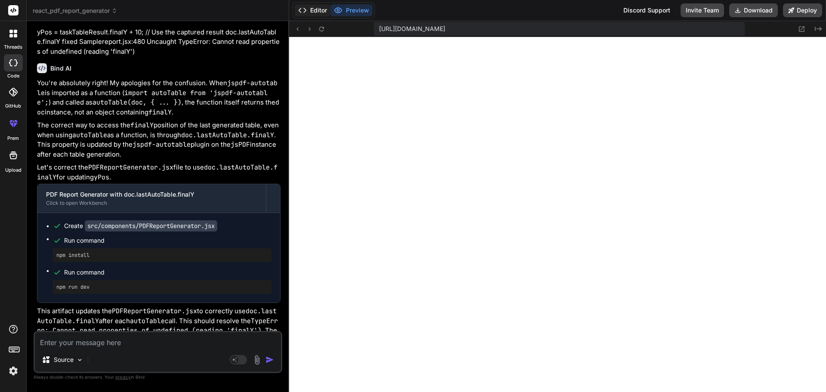
click at [309, 4] on button "Editor" at bounding box center [313, 10] width 36 height 12
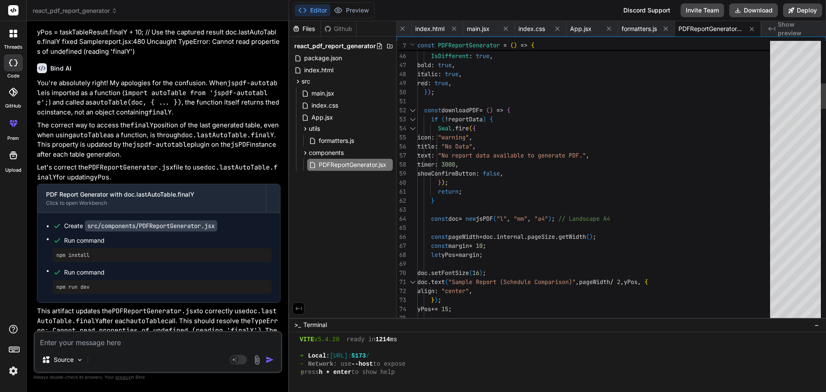
click at [414, 110] on div at bounding box center [412, 110] width 11 height 9
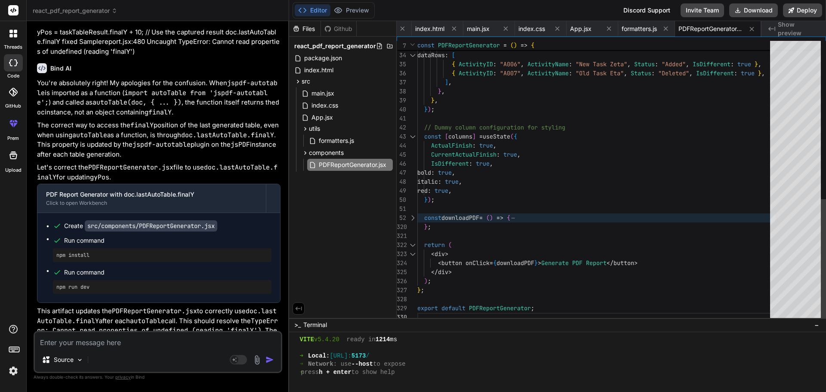
scroll to position [0, 0]
drag, startPoint x: 453, startPoint y: 229, endPoint x: 403, endPoint y: 220, distance: 50.8
click at [418, 220] on div "TaskAddedDeletedReport : { columnKeys : [ "ActivityID" , "ActivityName" , "Stat…" at bounding box center [597, 1] width 358 height 642
drag, startPoint x: 403, startPoint y: 218, endPoint x: 405, endPoint y: 213, distance: 5.9
click at [413, 216] on div at bounding box center [412, 217] width 11 height 9
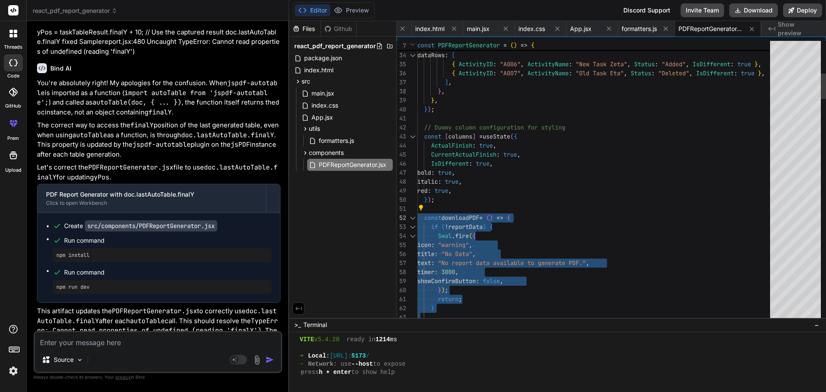
click at [797, 311] on div at bounding box center [795, 181] width 51 height 281
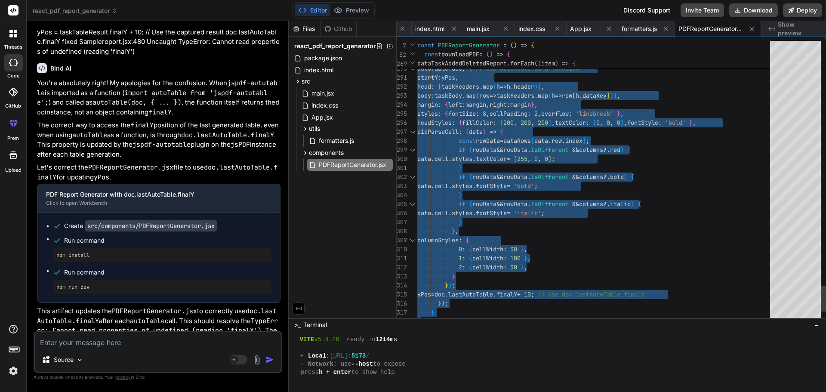
type textarea "columnStyles: { 0: { cellWidth: 30 }, 1: { cellWidth: 100 }, 2: { cellWidth: 30…"
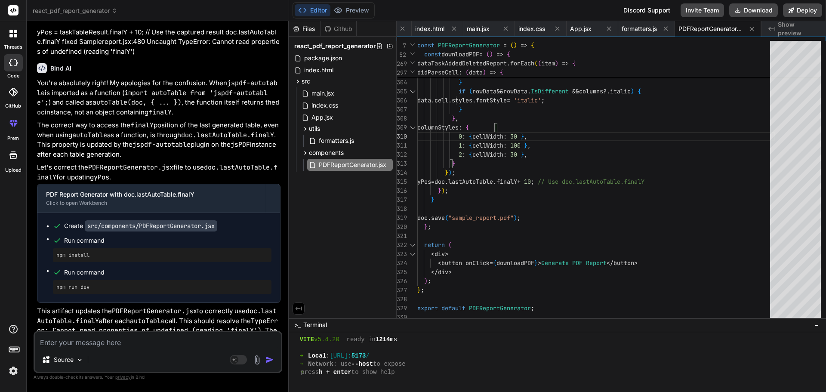
click at [87, 343] on textarea at bounding box center [158, 339] width 246 height 15
paste textarea "const downloadPDF = () => { if (!reportData) { [DOMAIN_NAME]({ icon: "warning",…"
type textarea "const downloadPDF = () => { if (!reportData) { [DOMAIN_NAME]({ icon: "warning",…"
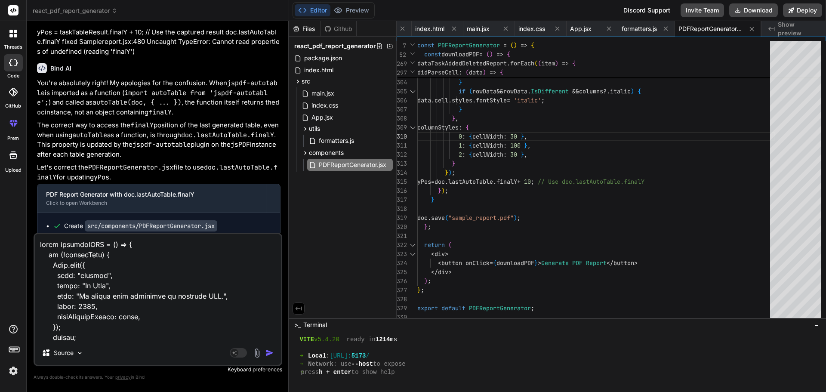
scroll to position [3007, 0]
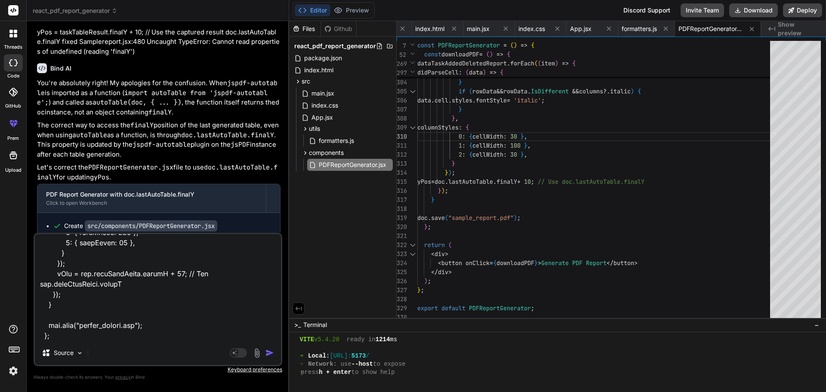
type textarea "x"
type textarea "const downloadPDF = () => { if (!reportData) { [DOMAIN_NAME]({ icon: "warning",…"
type textarea "x"
type textarea "const downloadPDF = () => { if (!reportData) { [DOMAIN_NAME]({ icon: "warning",…"
type textarea "x"
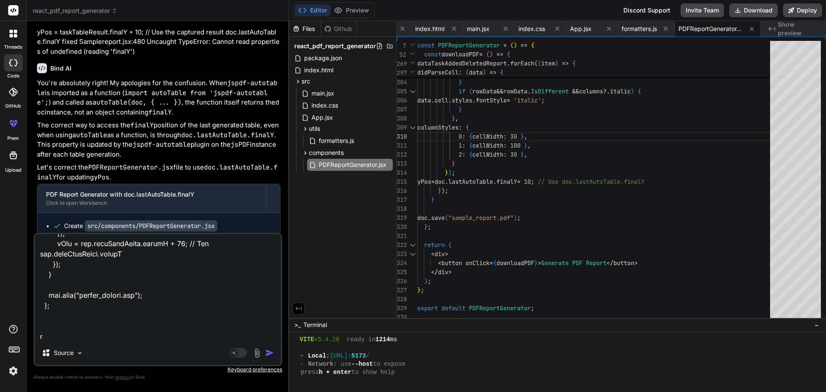
scroll to position [3028, 0]
type textarea "const downloadPDF = () => { if (!reportData) { [DOMAIN_NAME]({ icon: "warning",…"
type textarea "x"
type textarea "const downloadPDF = () => { if (!reportData) { [DOMAIN_NAME]({ icon: "warning",…"
type textarea "x"
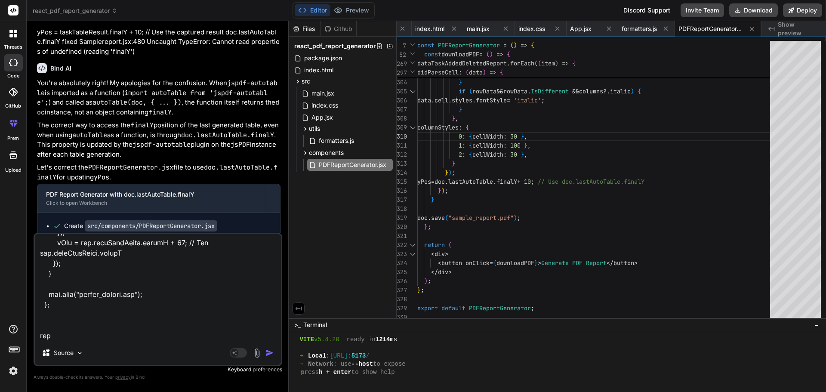
type textarea "const downloadPDF = () => { if (!reportData) { [DOMAIN_NAME]({ icon: "warning",…"
type textarea "x"
type textarea "const downloadPDF = () => { if (!reportData) { [DOMAIN_NAME]({ icon: "warning",…"
type textarea "x"
type textarea "const downloadPDF = () => { if (!reportData) { [DOMAIN_NAME]({ icon: "warning",…"
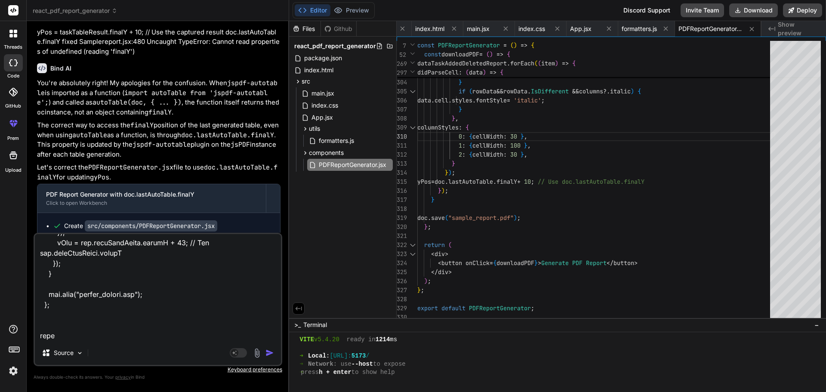
type textarea "x"
type textarea "const downloadPDF = () => { if (!reportData) { [DOMAIN_NAME]({ icon: "warning",…"
type textarea "x"
type textarea "const downloadPDF = () => { if (!reportData) { [DOMAIN_NAME]({ icon: "warning",…"
type textarea "x"
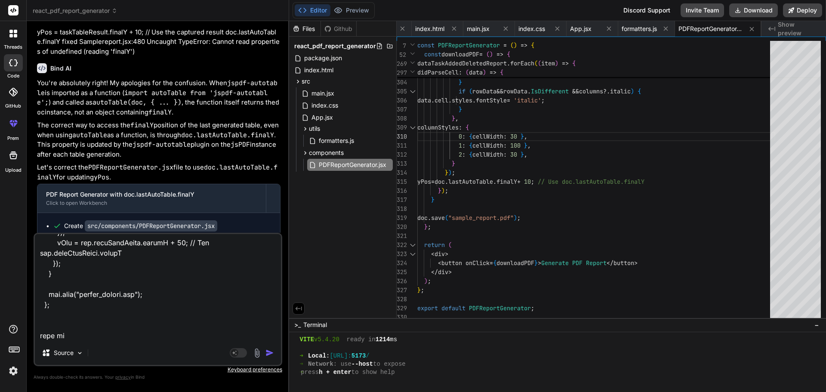
type textarea "const downloadPDF = () => { if (!reportData) { [DOMAIN_NAME]({ icon: "warning",…"
type textarea "x"
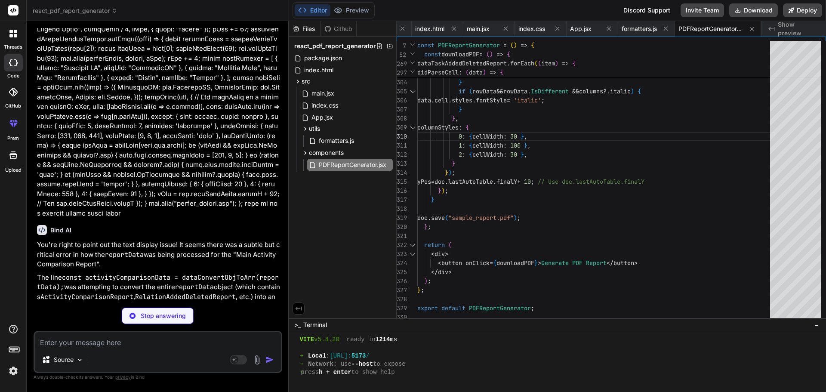
scroll to position [5524, 0]
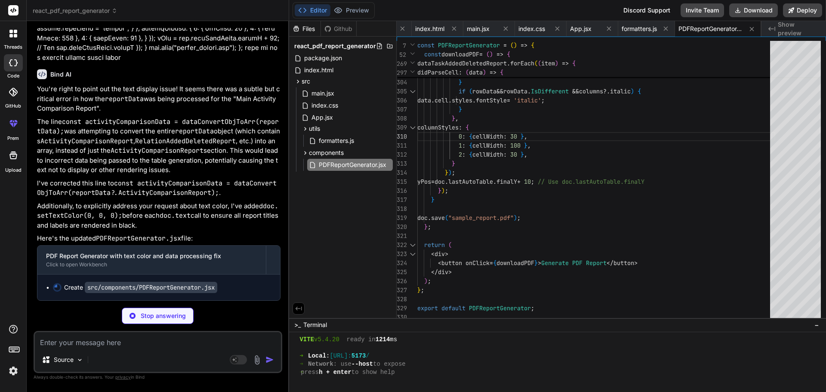
drag, startPoint x: 289, startPoint y: 210, endPoint x: 317, endPoint y: 210, distance: 28.0
click at [317, 210] on div "Files Github react_pdf_report_generator package.json index.html src main.jsx in…" at bounding box center [343, 169] width 108 height 297
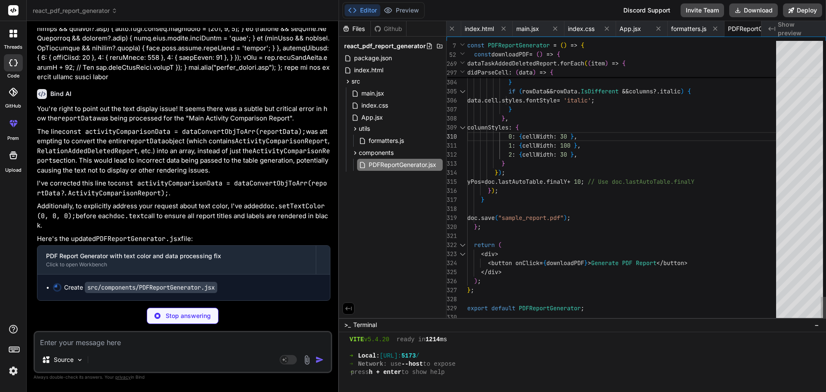
scroll to position [4789, 0]
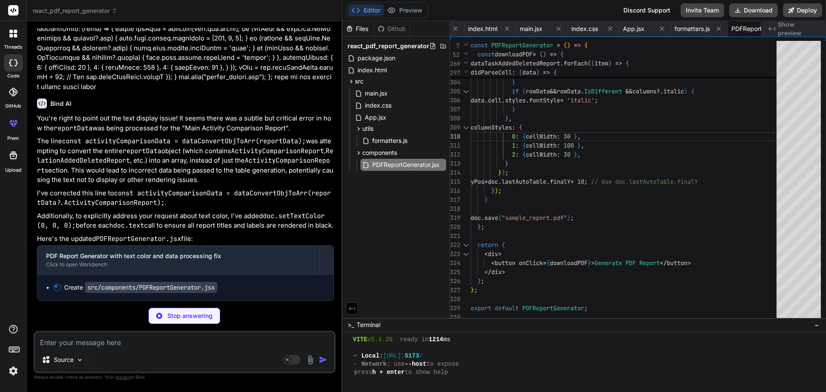
drag, startPoint x: 288, startPoint y: 210, endPoint x: 326, endPoint y: 209, distance: 37.9
click at [326, 209] on div "Bind AI Web Search Created with Pixso. Code Generator You Bind AI The error occ…" at bounding box center [185, 206] width 316 height 371
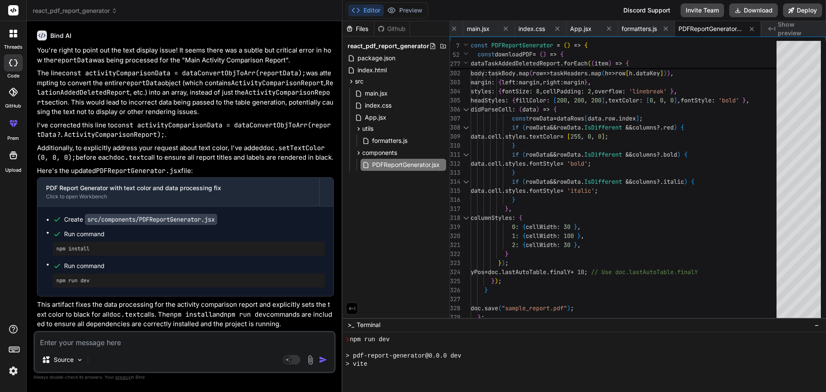
scroll to position [4686, 0]
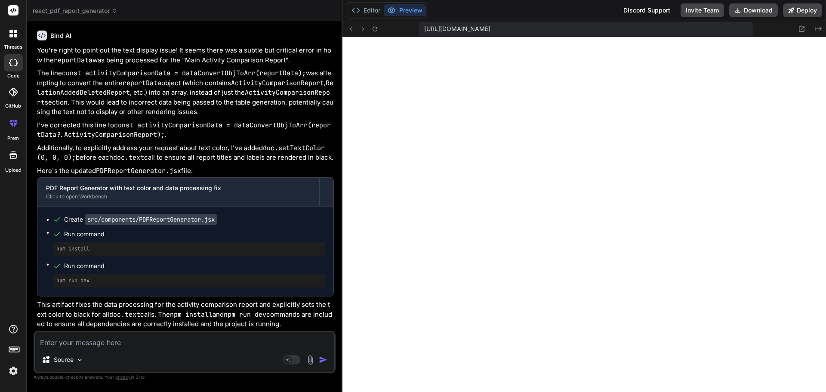
click at [112, 340] on textarea at bounding box center [185, 339] width 300 height 15
paste textarea "Baseline Schedule"
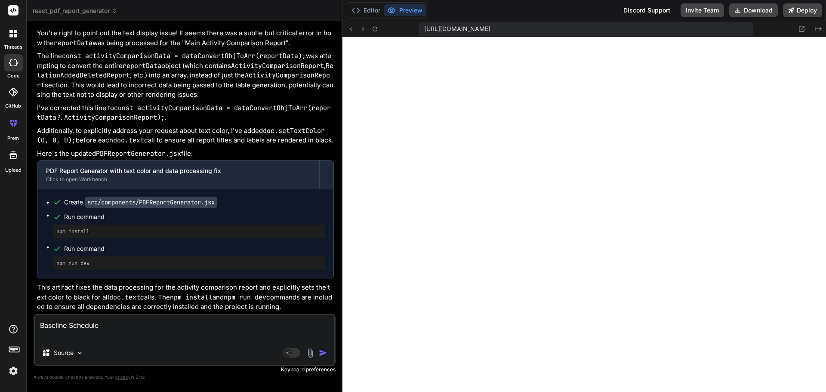
scroll to position [4875, 0]
click at [136, 333] on textarea "Baseline Schedule" at bounding box center [185, 328] width 300 height 26
paste textarea "Current Schedule"
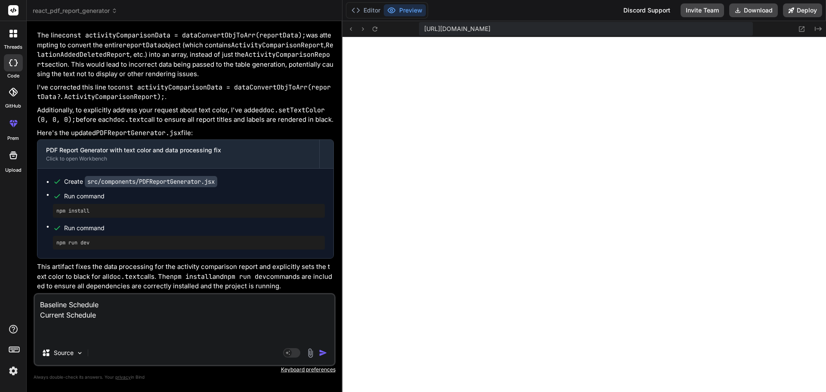
scroll to position [4895, 0]
click at [74, 331] on textarea "Baseline Schedule Current Schedule using both flex like single line as per ui l…" at bounding box center [185, 317] width 300 height 46
click at [320, 352] on img "button" at bounding box center [323, 353] width 9 height 9
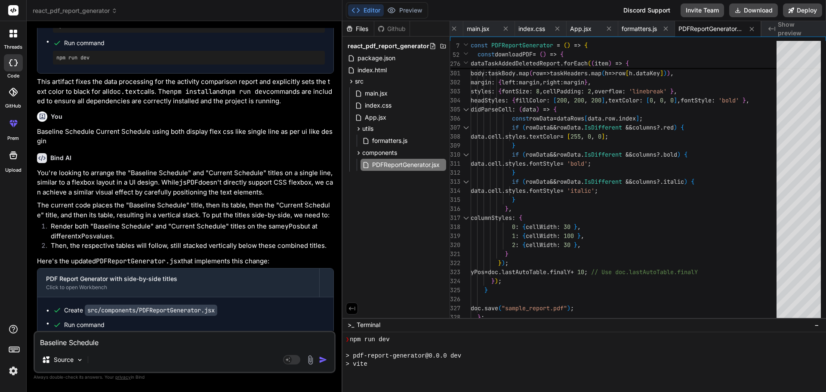
scroll to position [4964, 0]
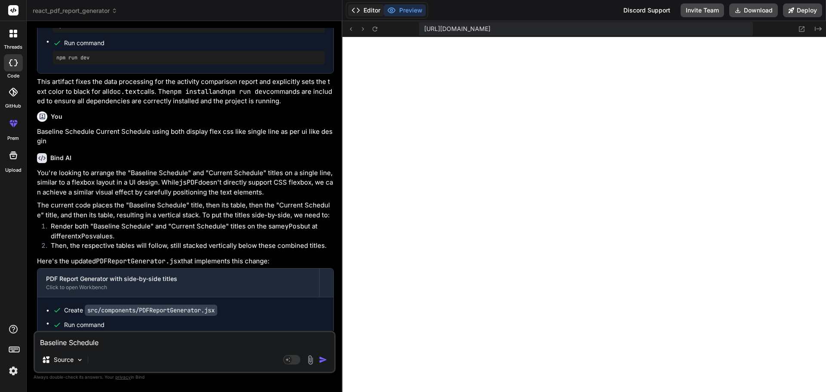
click at [370, 15] on button "Editor" at bounding box center [366, 10] width 36 height 12
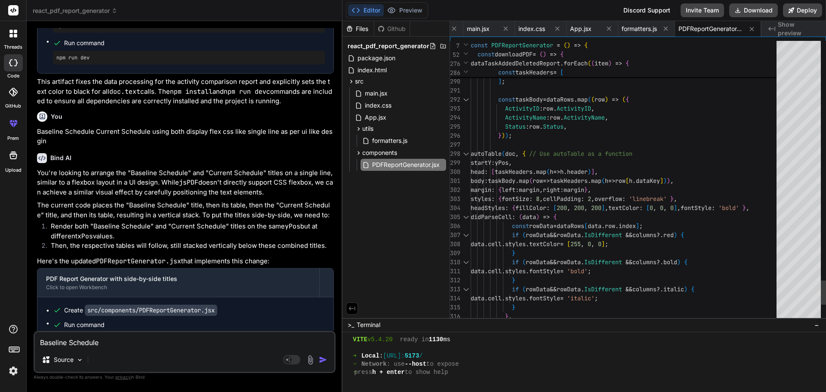
click at [467, 53] on div at bounding box center [466, 54] width 9 height 9
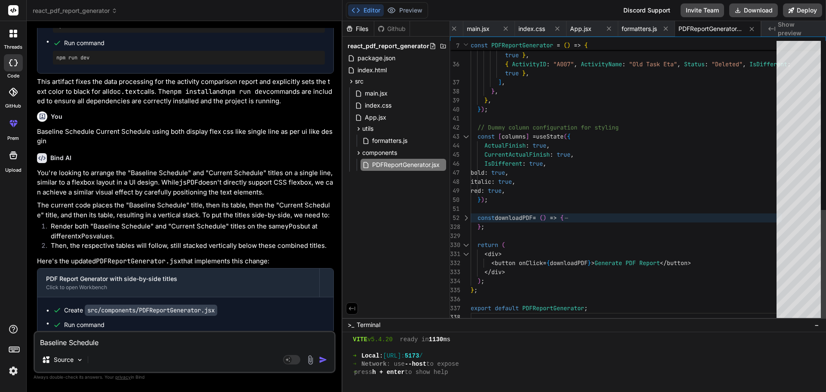
scroll to position [0, 0]
drag, startPoint x: 500, startPoint y: 233, endPoint x: 464, endPoint y: 218, distance: 39.2
click at [138, 335] on textarea "Baseline Schedule Current Schedule using both display flex css like single line…" at bounding box center [185, 339] width 300 height 15
click at [142, 340] on textarea "pdf data not display so modify functionality as per given below code" at bounding box center [185, 339] width 300 height 15
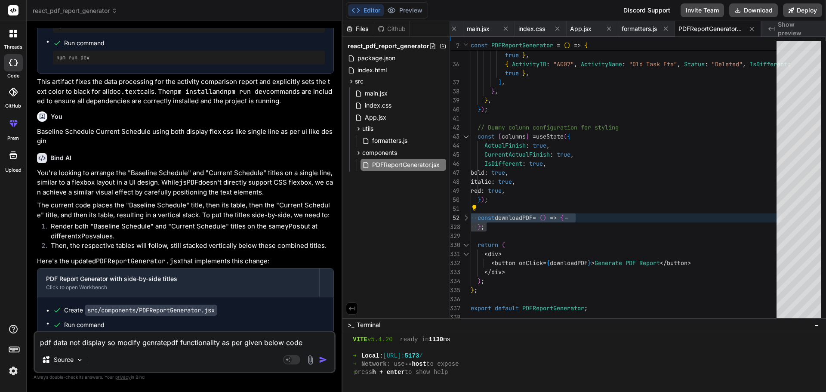
click at [304, 339] on textarea "pdf data not display so modify genratepdf functionality as per given below code" at bounding box center [185, 339] width 300 height 15
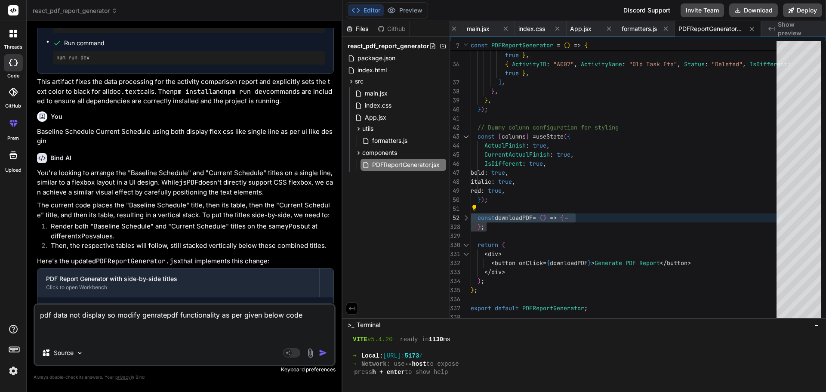
paste textarea "<Container className="sample-container mt-4" ref={reportRef}> <p className="">S…"
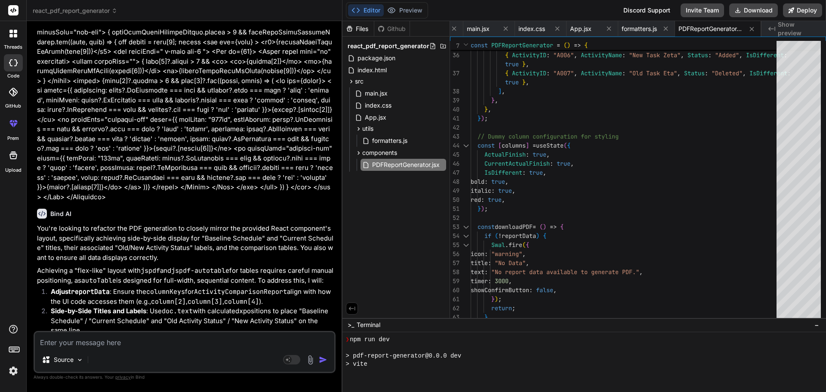
scroll to position [5242, 0]
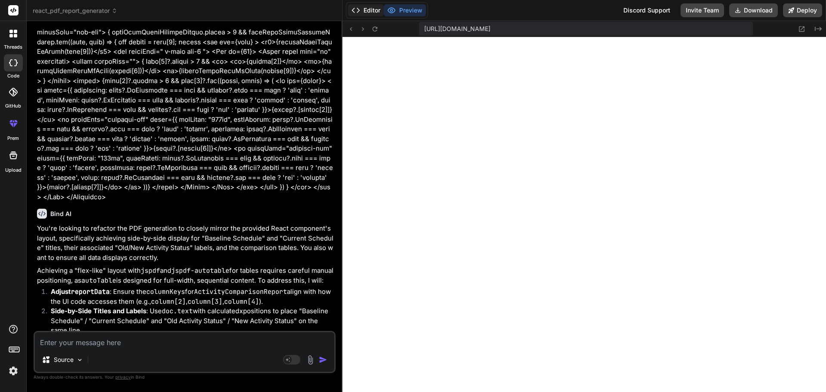
click at [375, 10] on button "Editor" at bounding box center [366, 10] width 36 height 12
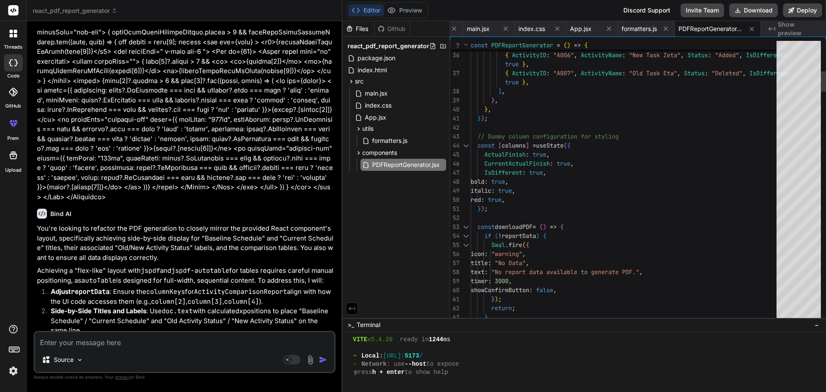
click at [465, 224] on div at bounding box center [466, 227] width 11 height 9
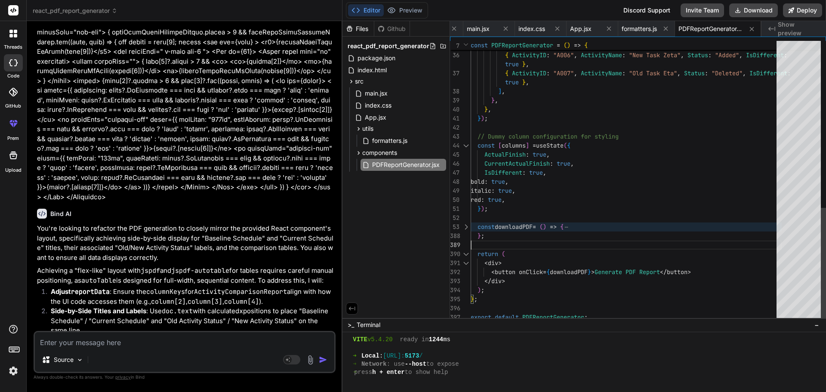
scroll to position [0, 0]
drag, startPoint x: 498, startPoint y: 238, endPoint x: 472, endPoint y: 225, distance: 29.3
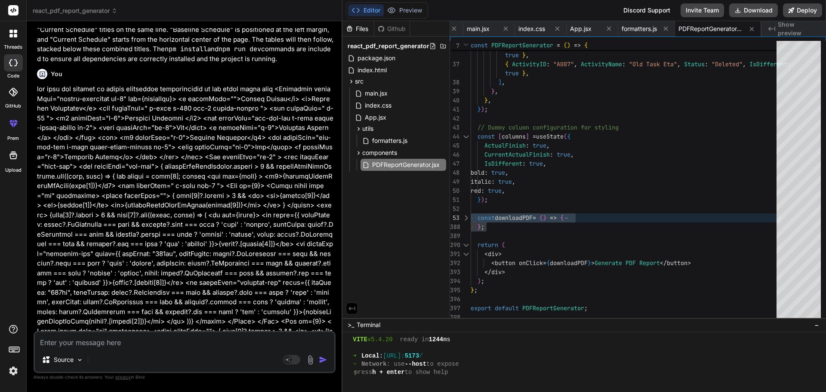
scroll to position [5367, 0]
click at [97, 348] on div "Source Agent Mode. When this toggle is activated, AI automatically makes decisi…" at bounding box center [185, 352] width 302 height 42
click at [98, 338] on textarea at bounding box center [185, 339] width 300 height 15
paste textarea "Current Schedule"
click at [38, 344] on textarea "Current Schedule" at bounding box center [185, 339] width 300 height 15
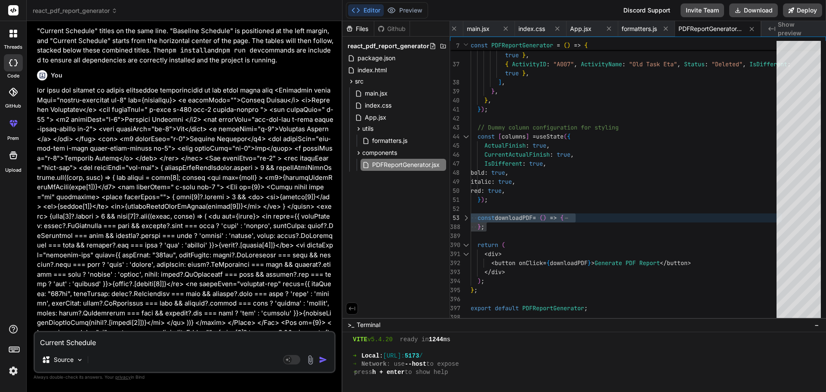
paste textarea "Baseline Schedule"
click at [102, 344] on textarea "Baseline Schedule and Current Schedule" at bounding box center [185, 339] width 300 height 15
click at [210, 340] on textarea "Baseline Schedule left side and Current Schedule" at bounding box center [185, 339] width 300 height 15
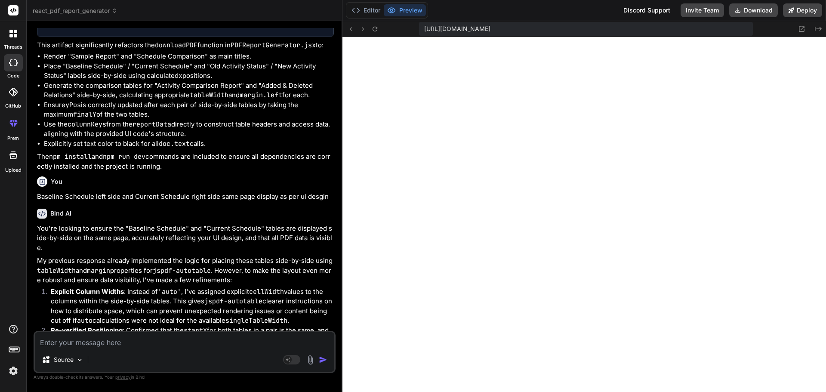
scroll to position [5725, 0]
click at [374, 10] on button "Editor" at bounding box center [366, 10] width 36 height 12
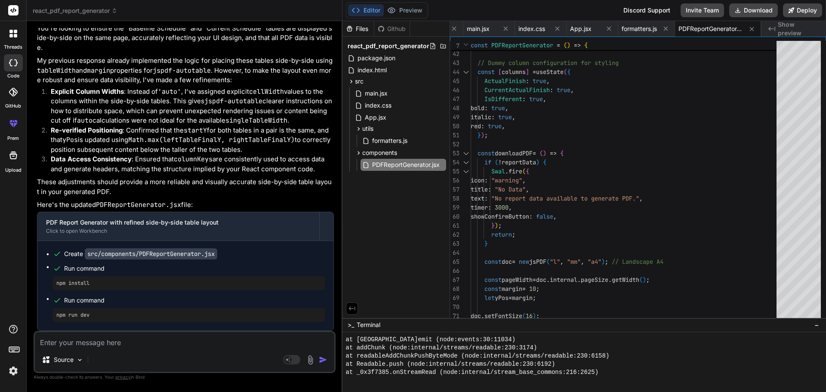
scroll to position [6988, 0]
click at [468, 152] on div at bounding box center [466, 153] width 11 height 9
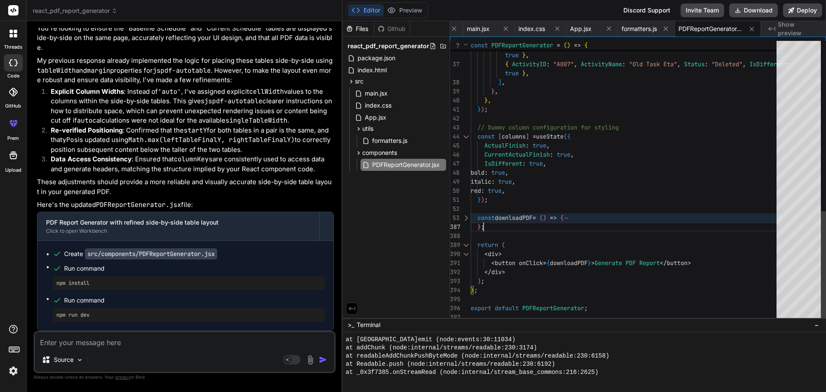
scroll to position [0, 0]
drag, startPoint x: 499, startPoint y: 226, endPoint x: 473, endPoint y: 218, distance: 27.2
click at [102, 341] on textarea at bounding box center [185, 339] width 300 height 15
paste textarea "// Only show items at even indices (matching your UI logic: index % 2 === 0)"
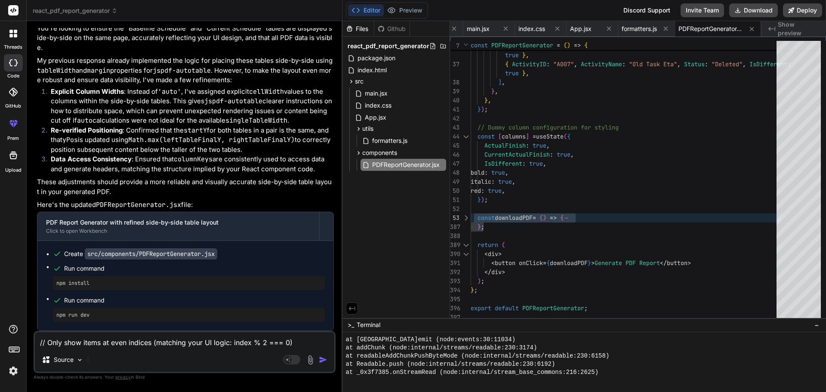
click at [57, 340] on textarea "// Only show items at even indices (matching your UI logic: index % 2 === 0)" at bounding box center [185, 339] width 300 height 15
click at [299, 341] on textarea "Only show items at even indices (matching your UI logic: index % 2 === 0)" at bounding box center [185, 339] width 300 height 15
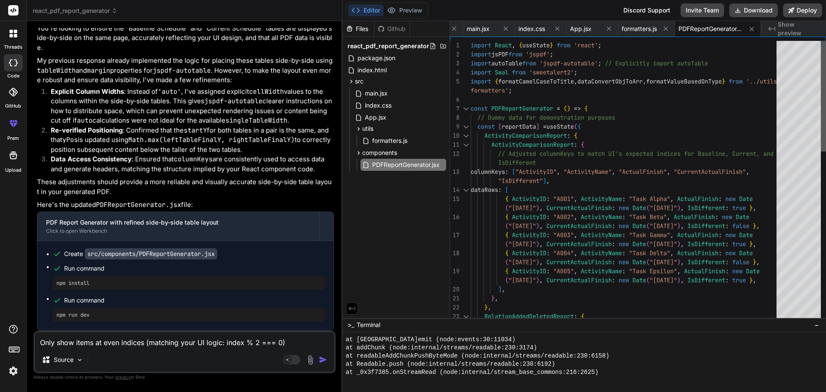
click at [826, 62] on div at bounding box center [823, 96] width 5 height 111
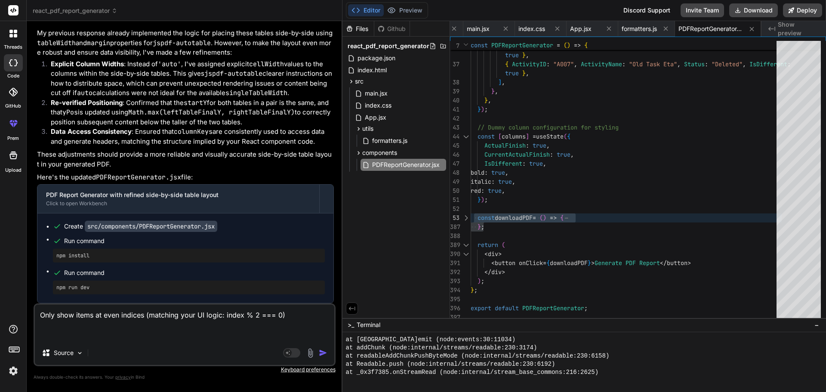
paste textarea "const downloadPDF = () => { if (!reportData) { [DOMAIN_NAME]({ icon: "warning",…"
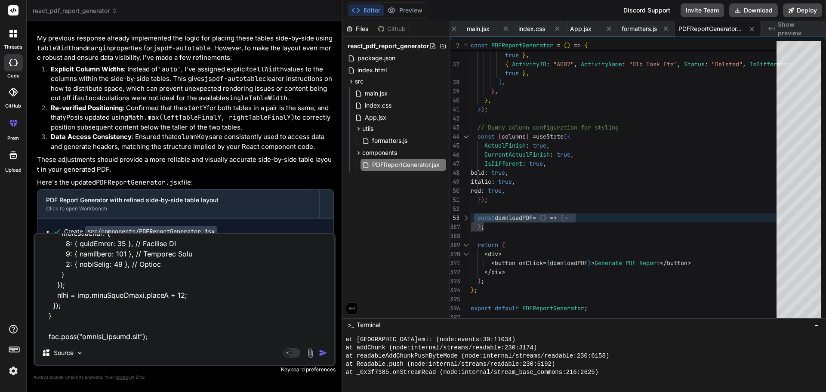
scroll to position [6859, 0]
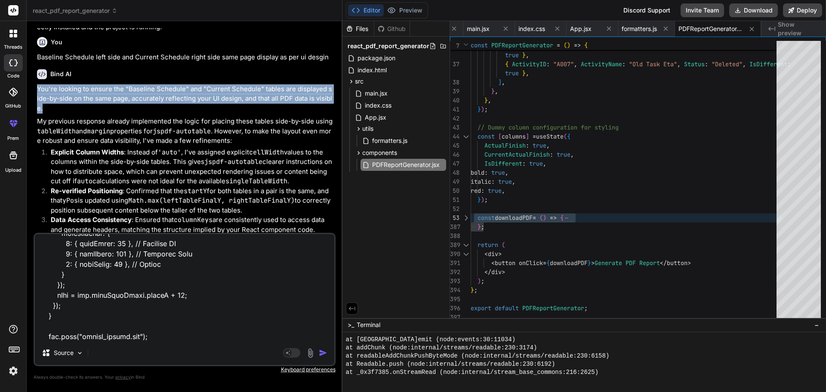
drag, startPoint x: 49, startPoint y: 178, endPoint x: 34, endPoint y: 160, distance: 23.9
click at [34, 160] on div "You Bind AI The error occurs because you need to import the jspdf-autotable plu…" at bounding box center [185, 210] width 302 height 364
copy p "You're looking to ensure the "Baseline Schedule" and "Current Schedule" tables …"
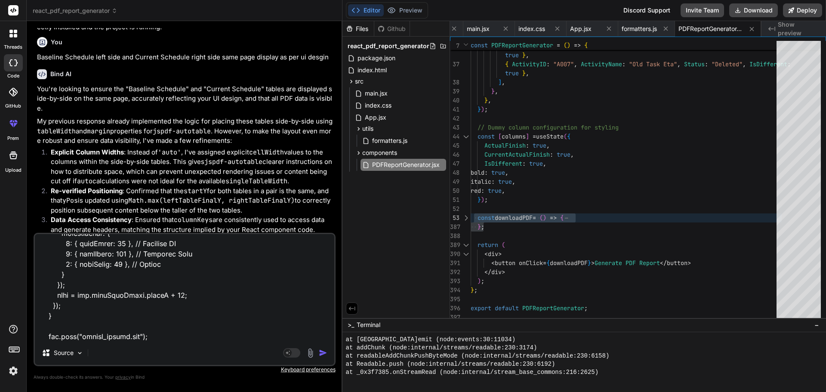
click at [60, 339] on textarea at bounding box center [185, 287] width 300 height 107
paste textarea "You're looking to ensure the "Baseline Schedule" and "Current Schedule" tables …"
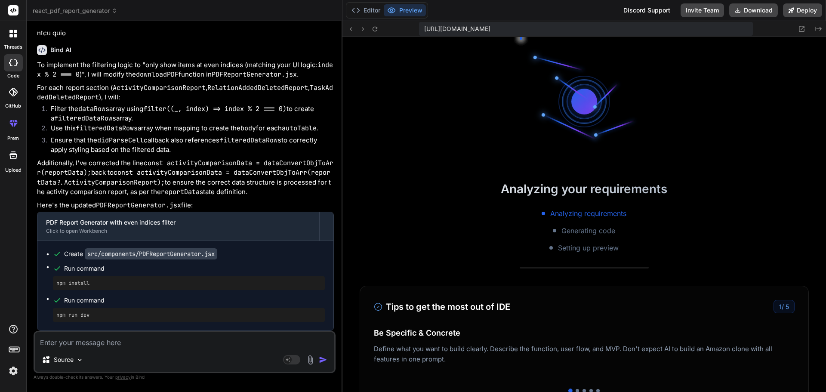
scroll to position [5994, 0]
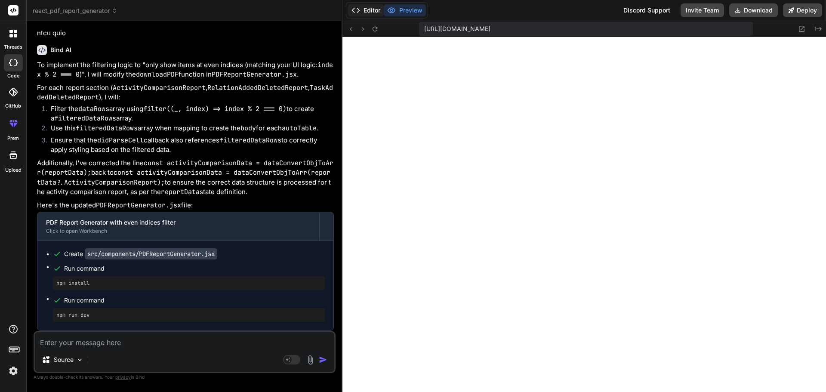
click at [374, 4] on button "Editor" at bounding box center [366, 10] width 36 height 12
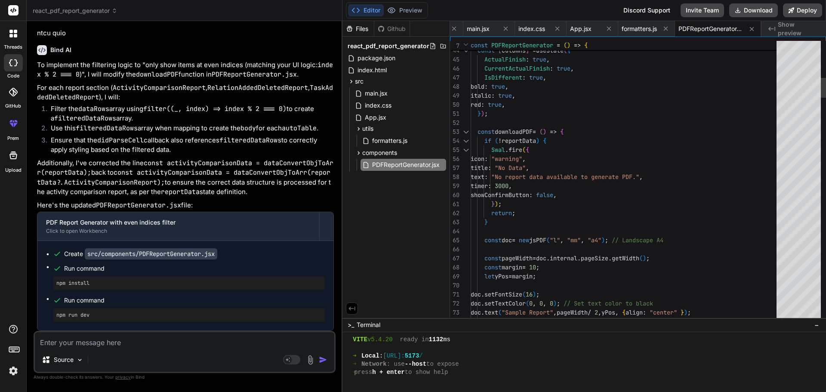
click at [467, 128] on div at bounding box center [466, 131] width 11 height 9
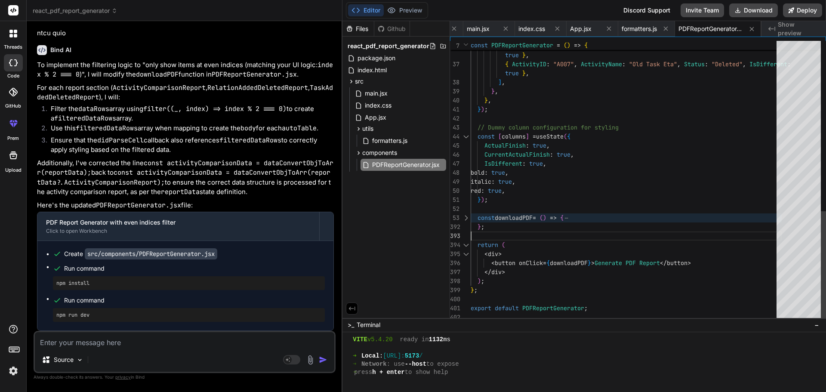
scroll to position [0, 0]
drag, startPoint x: 489, startPoint y: 232, endPoint x: 471, endPoint y: 218, distance: 22.8
drag, startPoint x: 491, startPoint y: 227, endPoint x: 470, endPoint y: 214, distance: 24.4
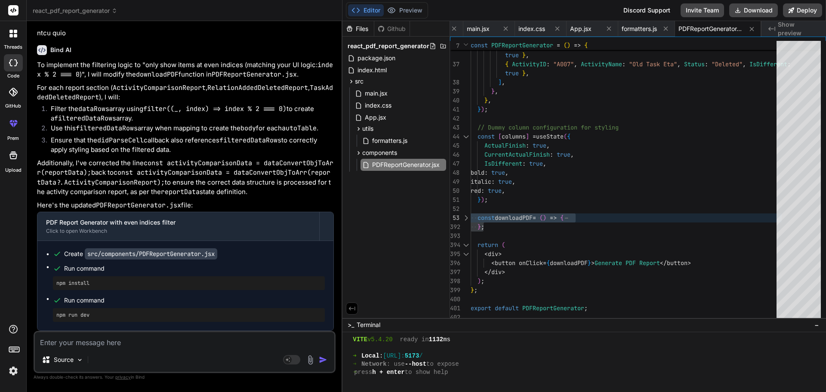
click at [77, 346] on textarea at bounding box center [185, 339] width 300 height 15
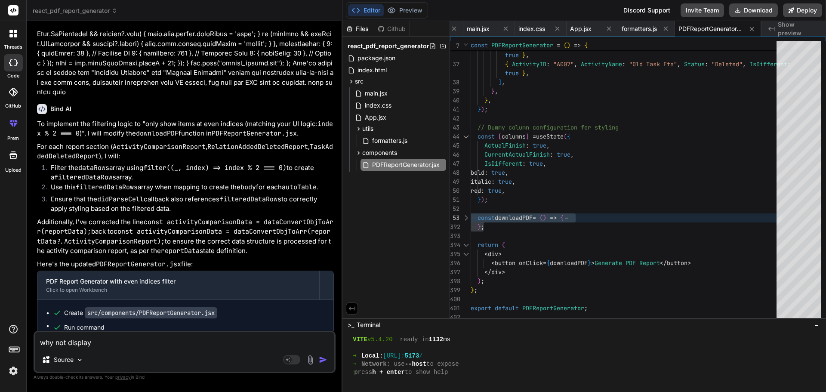
scroll to position [8323, 0]
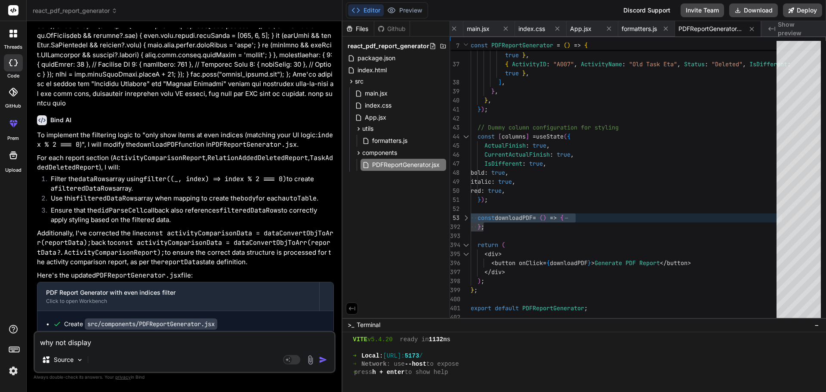
drag, startPoint x: 109, startPoint y: 162, endPoint x: 141, endPoint y: 143, distance: 37.3
copy p ""Baseline Schedule" and "Current Schedule" tables are displayed side-by-side on…"
click at [126, 344] on textarea "why not display" at bounding box center [185, 339] width 300 height 15
paste textarea ""Baseline Schedule" and "Current Schedule" tables are displayed side-by-side on…"
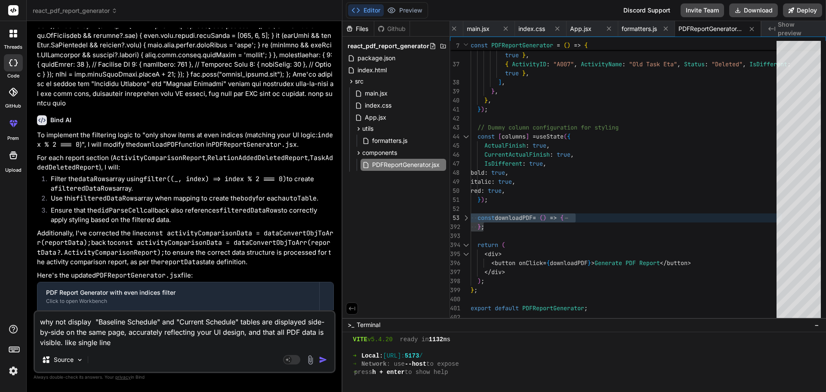
drag, startPoint x: 118, startPoint y: 345, endPoint x: 129, endPoint y: 334, distance: 15.5
click at [129, 334] on textarea "why not display "Baseline Schedule" and "Current Schedule" tables are displayed…" at bounding box center [185, 330] width 300 height 36
drag, startPoint x: 93, startPoint y: 333, endPoint x: 25, endPoint y: 330, distance: 68.1
click at [25, 330] on div "threads code GitHub prem Upload react_pdf_report_generator Created with Pixso. …" at bounding box center [413, 196] width 826 height 392
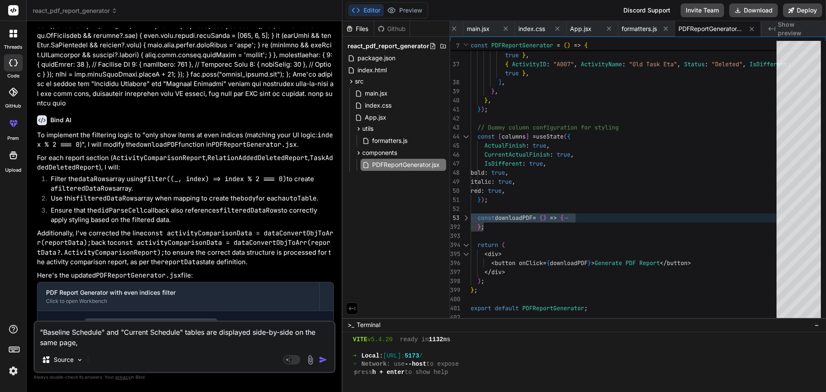
click at [87, 345] on textarea ""Baseline Schedule" and "Current Schedule" tables are displayed side-by-side on…" at bounding box center [185, 335] width 300 height 26
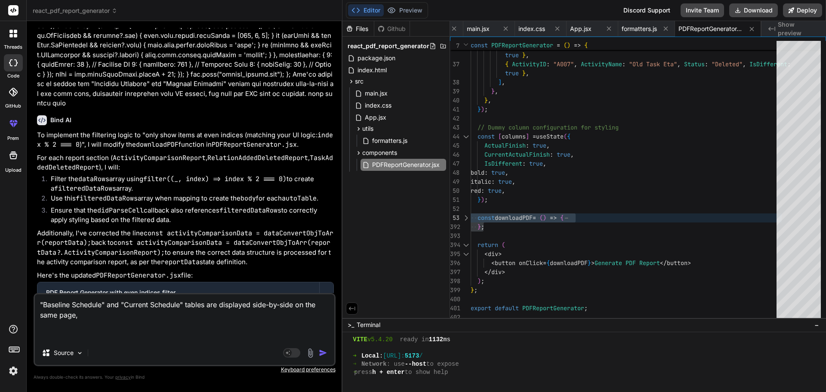
paste textarea "why not display"
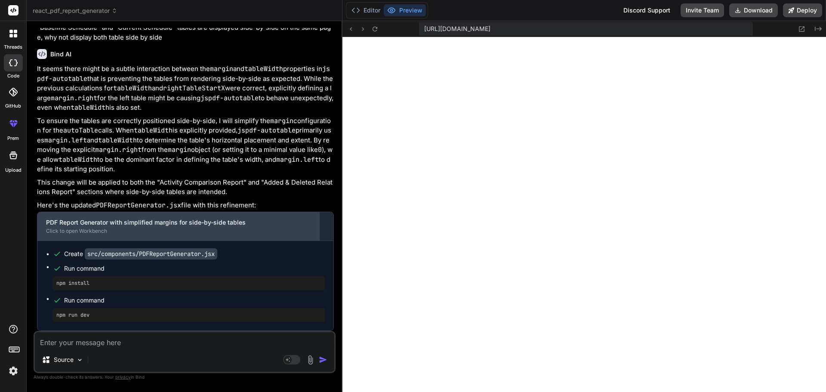
scroll to position [8779, 0]
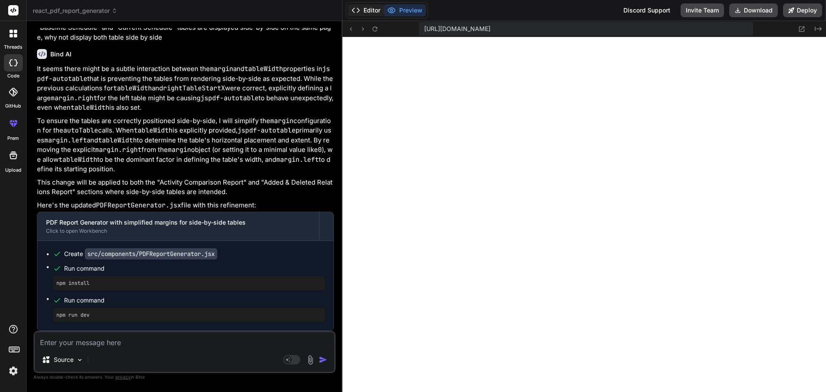
click at [369, 11] on button "Editor" at bounding box center [366, 10] width 36 height 12
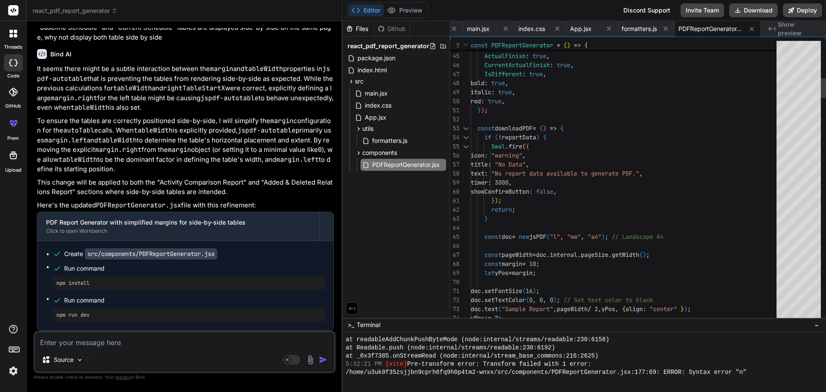
click at [467, 127] on div at bounding box center [466, 128] width 11 height 9
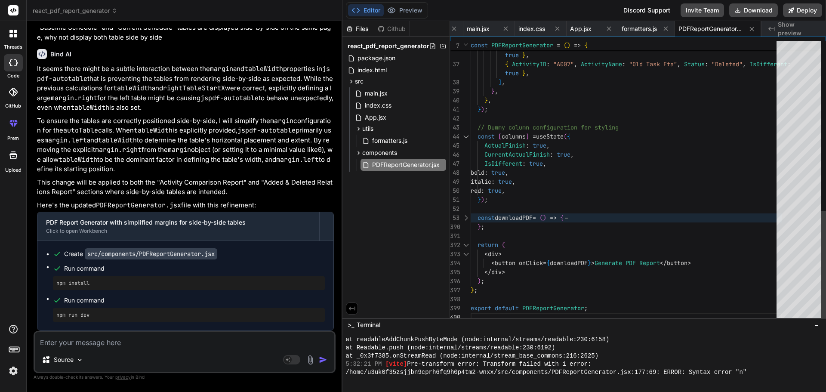
scroll to position [0, 0]
drag, startPoint x: 500, startPoint y: 231, endPoint x: 465, endPoint y: 213, distance: 38.5
click at [467, 220] on div at bounding box center [466, 217] width 11 height 9
click at [466, 219] on div at bounding box center [466, 217] width 11 height 9
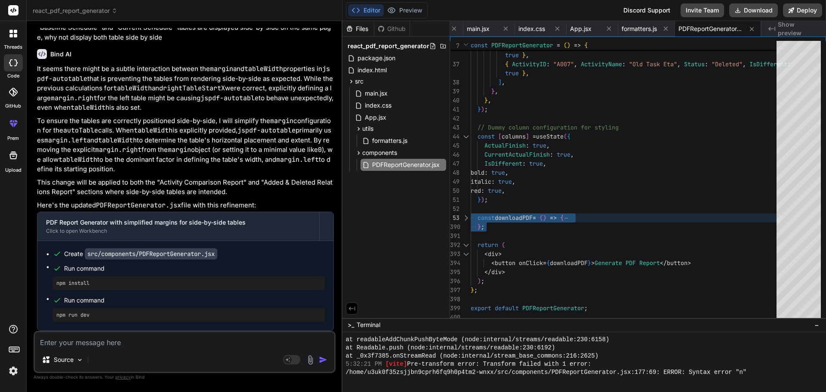
click at [84, 340] on textarea at bounding box center [185, 339] width 300 height 15
paste textarea "const downloadPDF = () => { if (!reportData) { [DOMAIN_NAME]({ icon: "warning",…"
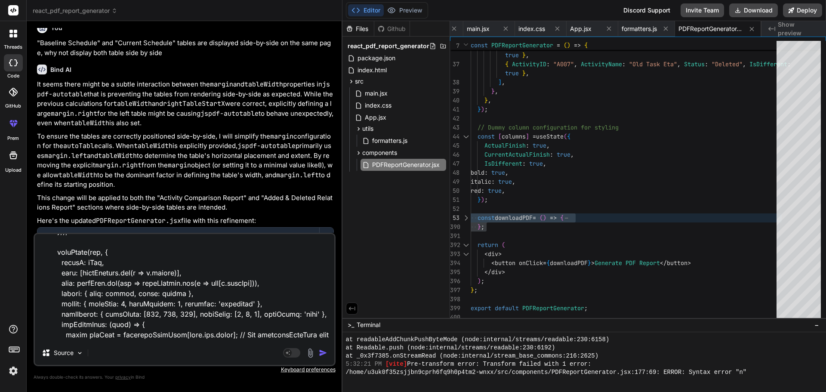
scroll to position [8650, 0]
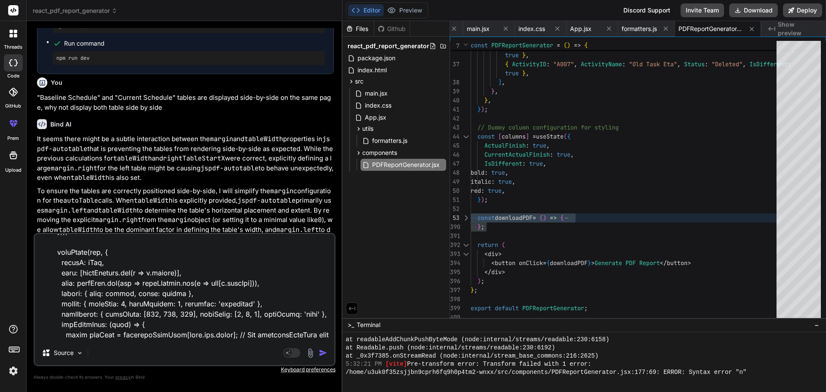
drag, startPoint x: 169, startPoint y: 166, endPoint x: 35, endPoint y: 153, distance: 134.9
click at [35, 153] on div "You Bind AI The error occurs because you need to import the jspdf-autotable plu…" at bounding box center [185, 210] width 302 height 364
copy p ""Baseline Schedule" and "Current Schedule" tables are displayed side-by-side on…"
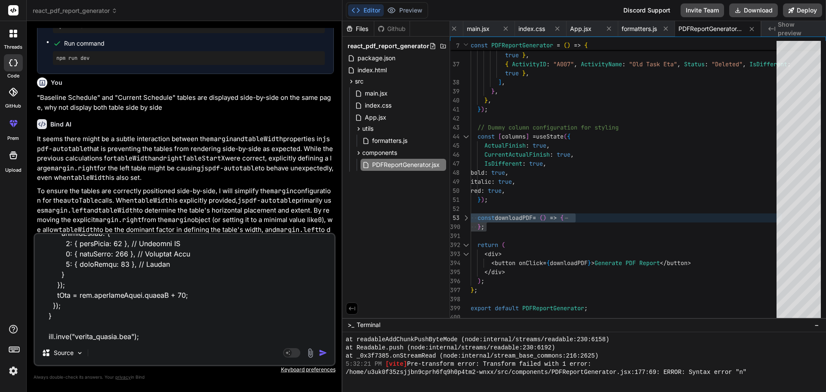
scroll to position [3607, 0]
click at [109, 340] on textarea at bounding box center [185, 287] width 300 height 107
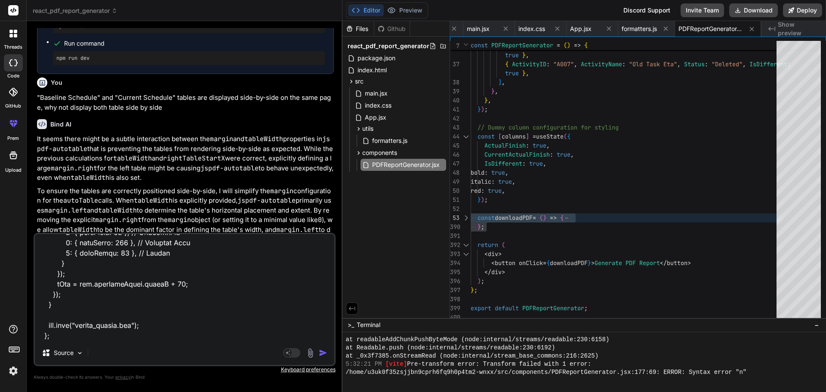
scroll to position [3628, 0]
paste textarea ""Baseline Schedule" and "Current Schedule" tables are displayed side-by-side on…"
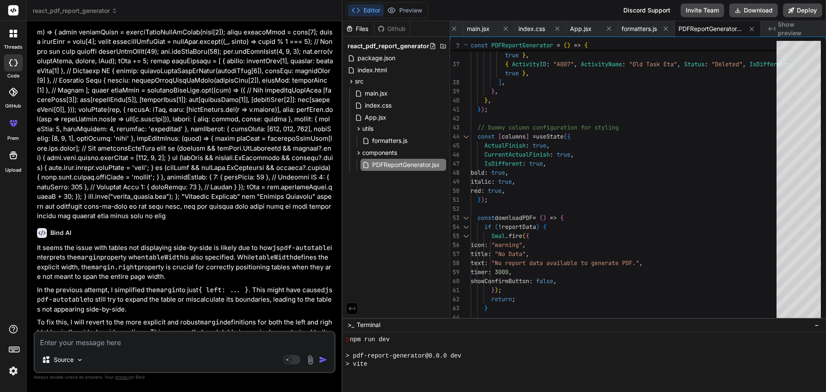
scroll to position [6755, 0]
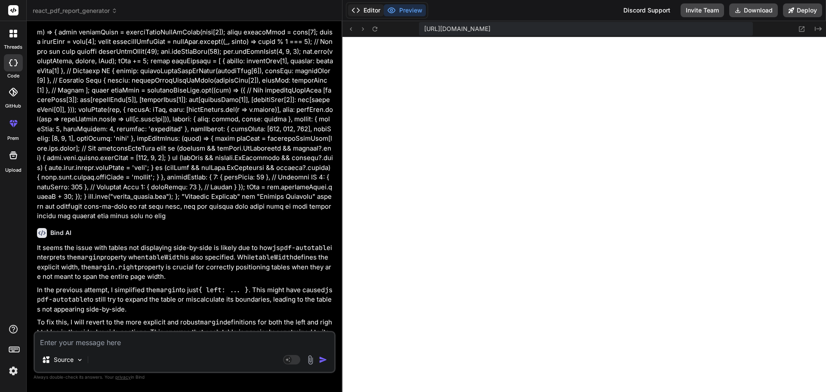
click at [368, 6] on button "Editor" at bounding box center [366, 10] width 36 height 12
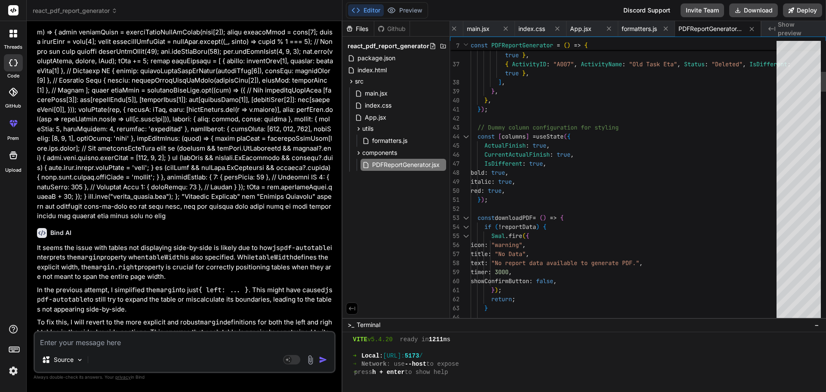
click at [465, 217] on div at bounding box center [466, 217] width 11 height 9
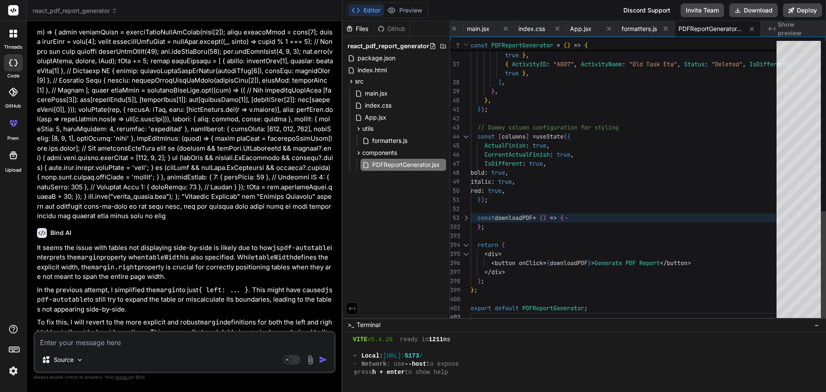
scroll to position [0, 0]
drag, startPoint x: 492, startPoint y: 229, endPoint x: 464, endPoint y: 211, distance: 33.8
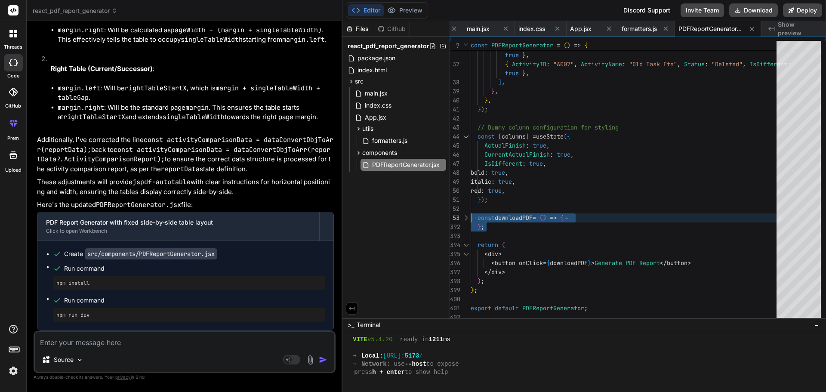
scroll to position [10471, 0]
click at [174, 341] on textarea at bounding box center [185, 339] width 300 height 15
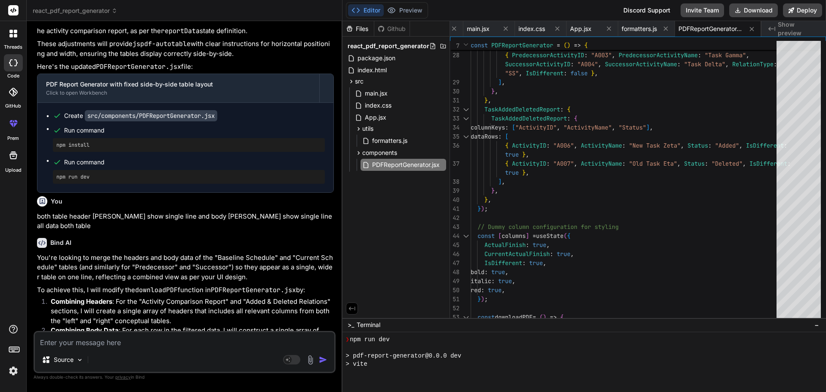
scroll to position [7033, 0]
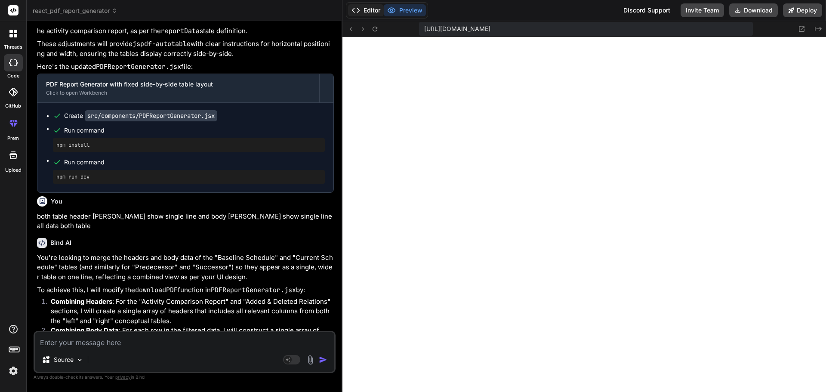
click at [359, 5] on button "Editor" at bounding box center [366, 10] width 36 height 12
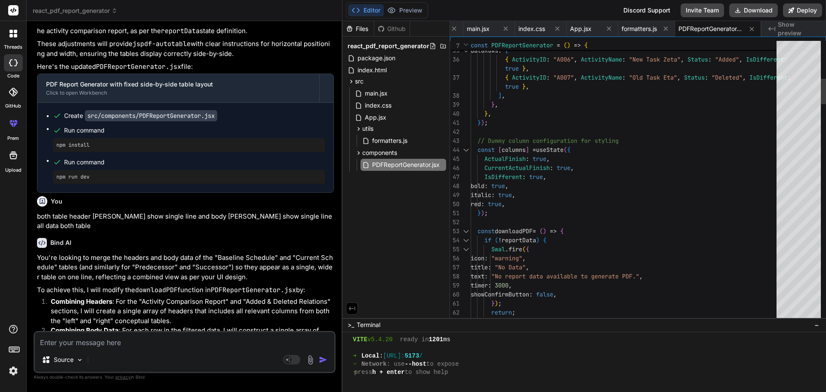
click at [467, 229] on div at bounding box center [466, 231] width 11 height 9
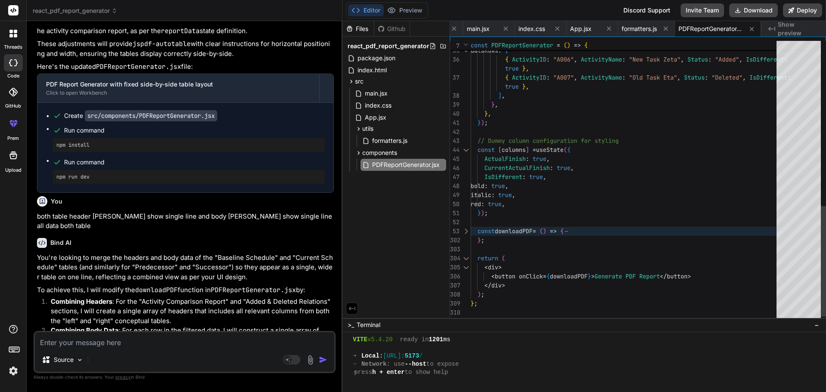
click at [468, 233] on div at bounding box center [466, 231] width 11 height 9
drag, startPoint x: 480, startPoint y: 235, endPoint x: 470, endPoint y: 227, distance: 12.6
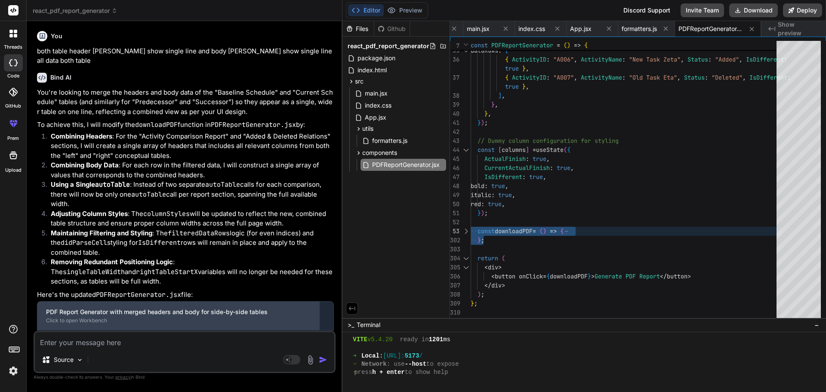
scroll to position [10758, 0]
